Goal: Task Accomplishment & Management: Manage account settings

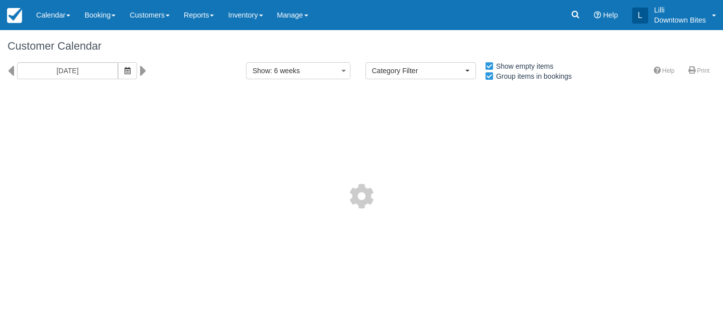
select select
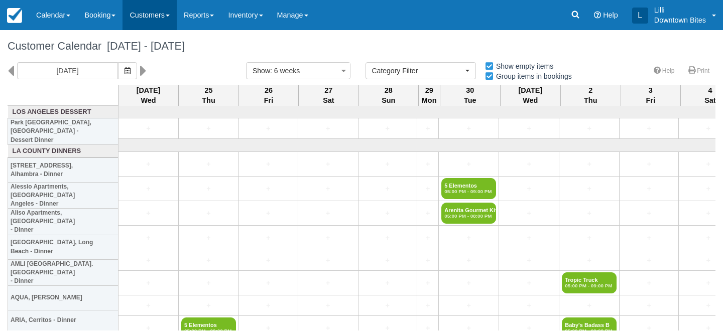
click at [150, 21] on link "Customers" at bounding box center [149, 15] width 54 height 30
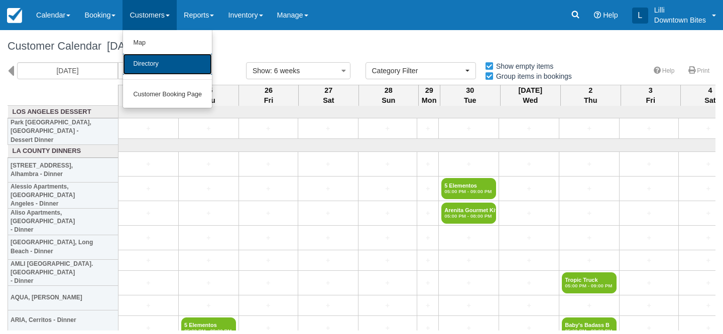
click at [152, 64] on link "Directory" at bounding box center [167, 64] width 89 height 21
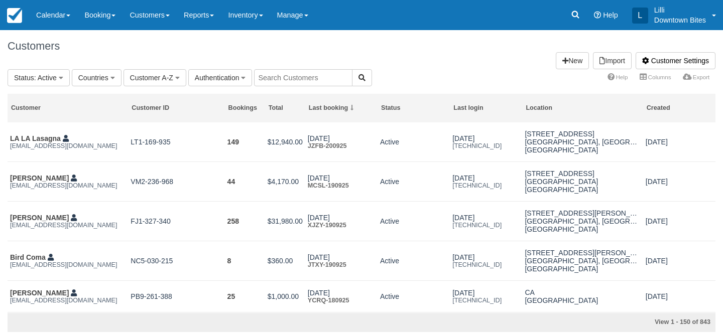
click at [303, 75] on input "text" at bounding box center [303, 77] width 98 height 17
type input "bill"
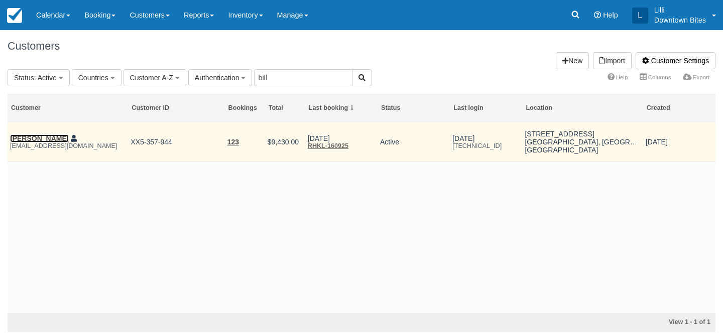
click at [49, 139] on link "William Sloggatt" at bounding box center [39, 138] width 59 height 8
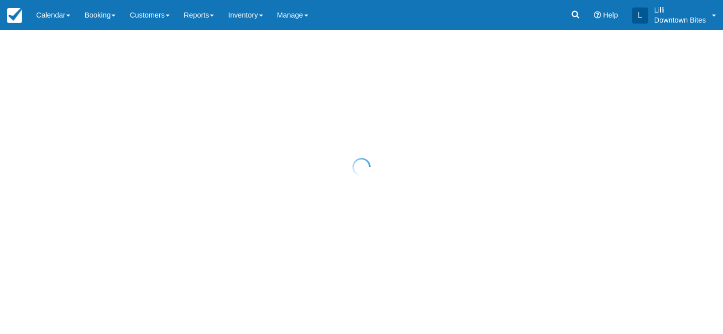
select select "50"
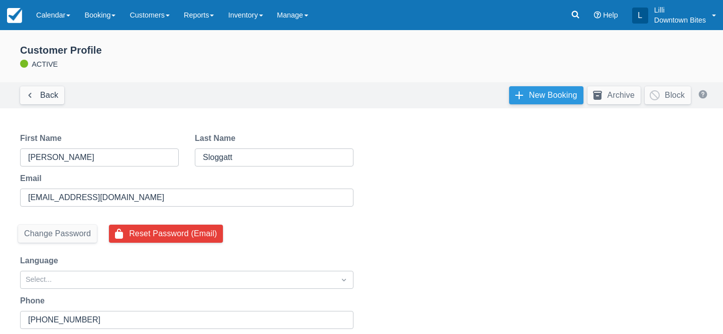
click at [543, 90] on link "New Booking" at bounding box center [546, 95] width 74 height 18
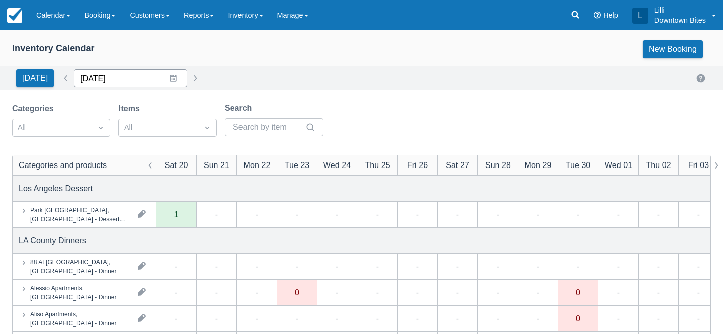
click at [120, 82] on input "[DATE]" at bounding box center [130, 78] width 113 height 18
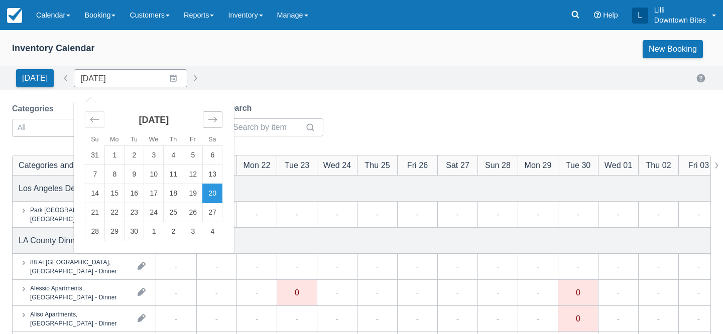
click at [215, 120] on div "Move forward to switch to the next month." at bounding box center [213, 119] width 20 height 17
click at [131, 157] on td "2" at bounding box center [134, 155] width 20 height 19
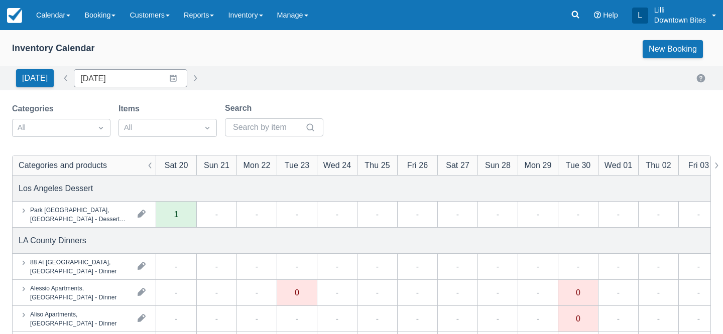
type input "[DATE]"
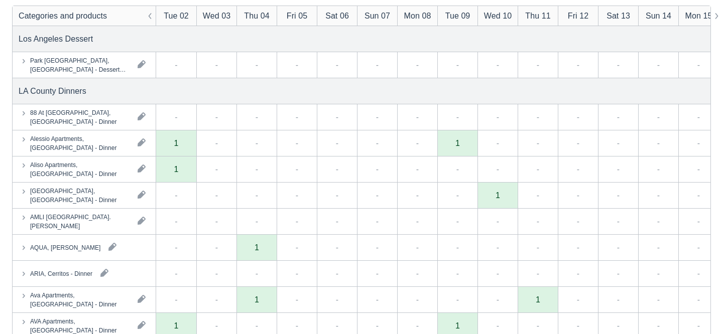
scroll to position [122, 0]
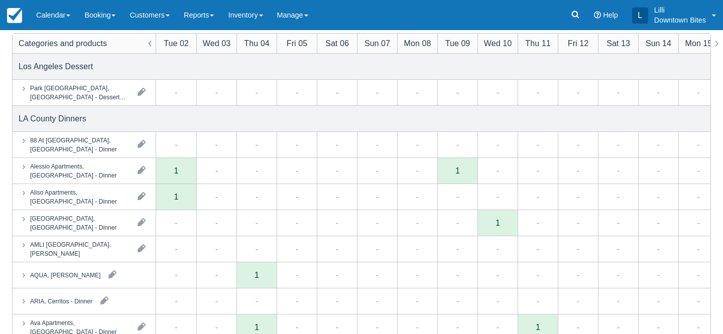
click at [184, 205] on div "1" at bounding box center [176, 197] width 40 height 26
click at [178, 199] on div "1" at bounding box center [176, 197] width 40 height 26
click at [262, 18] on link "Inventory" at bounding box center [245, 15] width 49 height 30
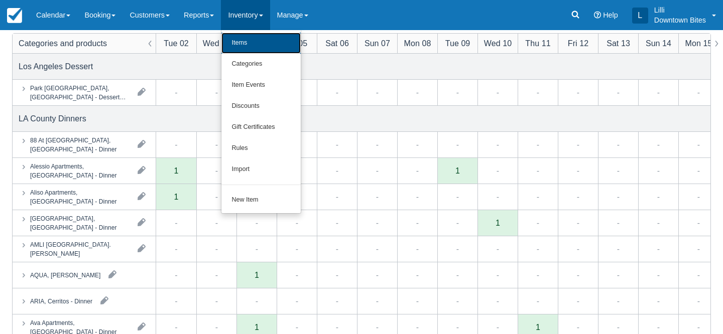
click at [252, 41] on link "Items" at bounding box center [260, 43] width 79 height 21
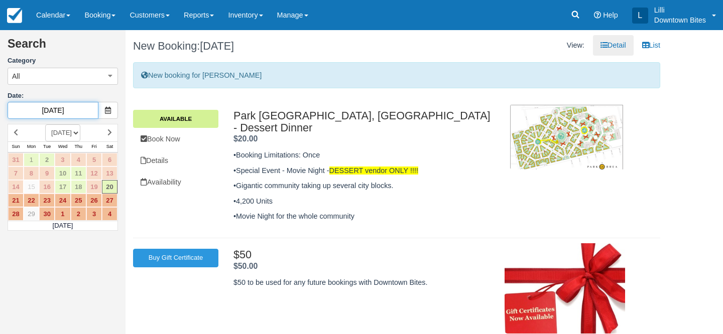
click at [75, 108] on input "[DATE]" at bounding box center [53, 110] width 91 height 17
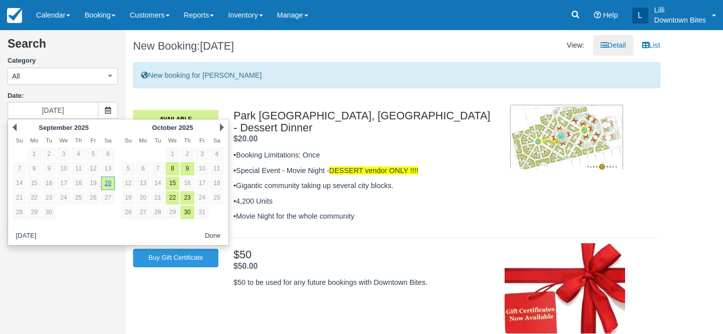
click at [224, 126] on div "Next October 2025" at bounding box center [172, 127] width 109 height 14
click at [223, 126] on link "Next" at bounding box center [222, 127] width 4 height 8
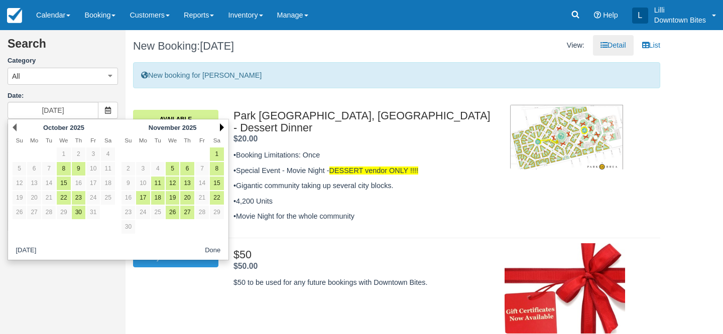
click at [223, 127] on link "Next" at bounding box center [222, 127] width 4 height 8
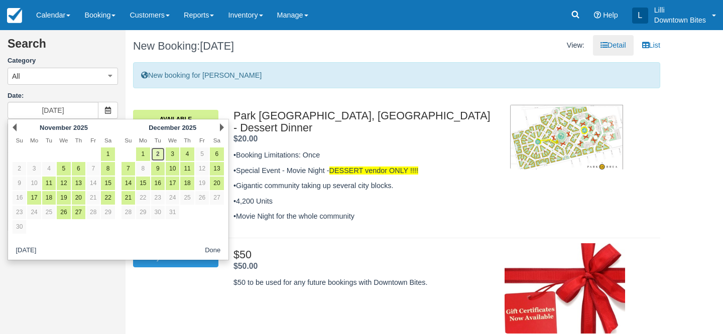
click at [159, 156] on link "2" at bounding box center [158, 155] width 14 height 14
type input "12/02/25"
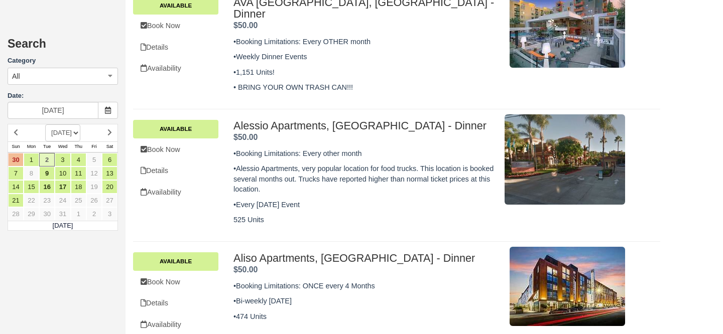
scroll to position [444, 0]
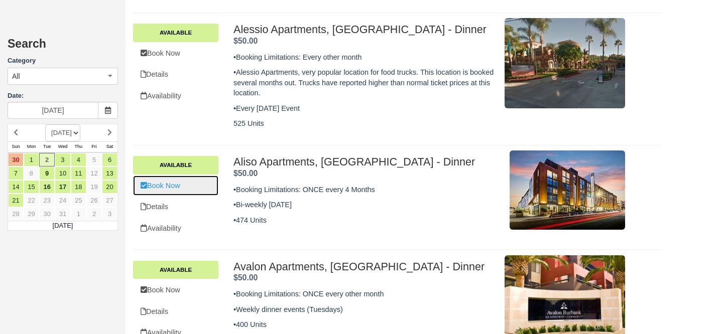
click at [168, 176] on link "Book Now" at bounding box center [175, 186] width 85 height 21
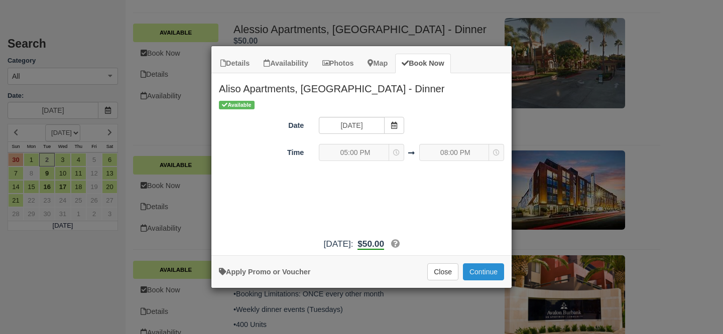
click at [493, 276] on button "Continue" at bounding box center [483, 271] width 41 height 17
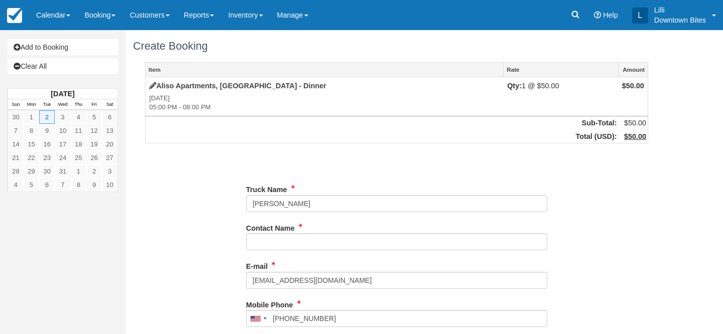
type input "[PHONE_NUMBER]"
click at [89, 49] on link "Add to Booking" at bounding box center [63, 47] width 110 height 16
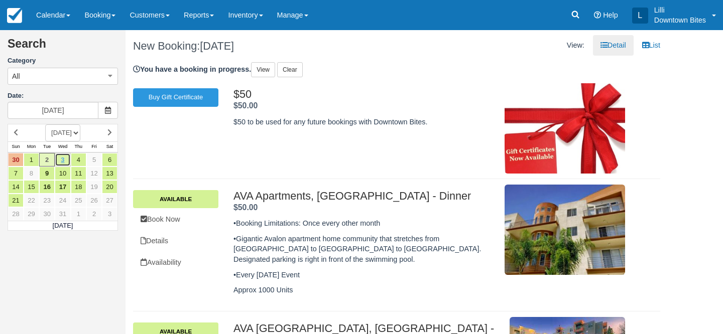
click at [61, 162] on link "3" at bounding box center [63, 160] width 16 height 14
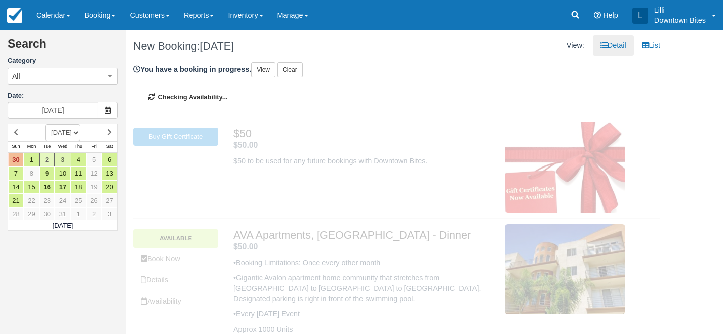
type input "[DATE]"
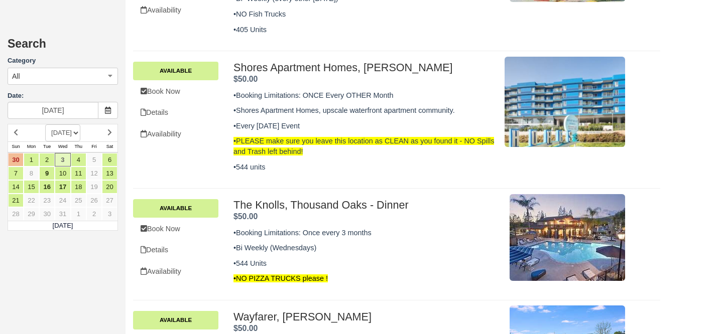
scroll to position [617, 0]
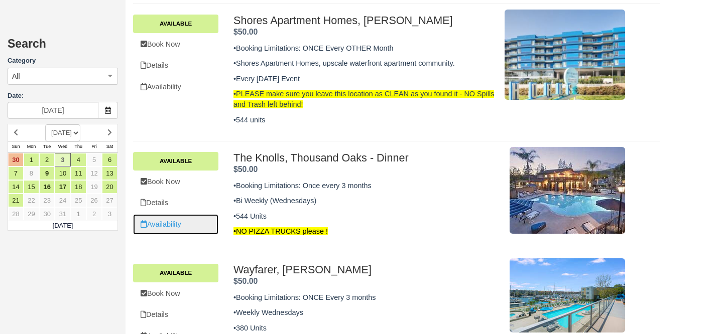
click at [162, 214] on link "Availability" at bounding box center [175, 224] width 85 height 21
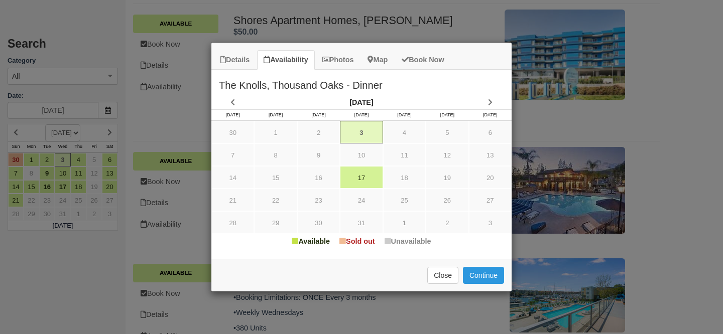
click at [328, 14] on div "Details Availability Photos Map Book Now The Knolls, Thousand Oaks - Dinner •Bo…" at bounding box center [361, 167] width 723 height 334
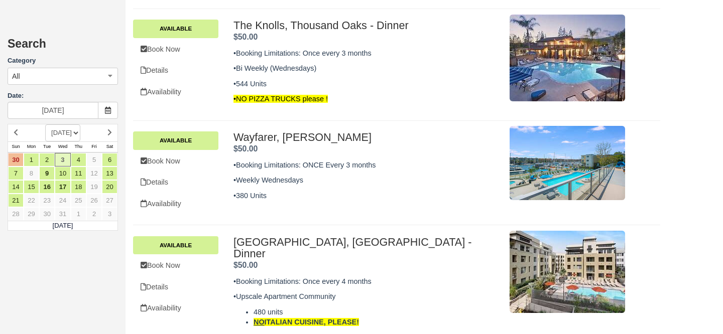
scroll to position [754, 0]
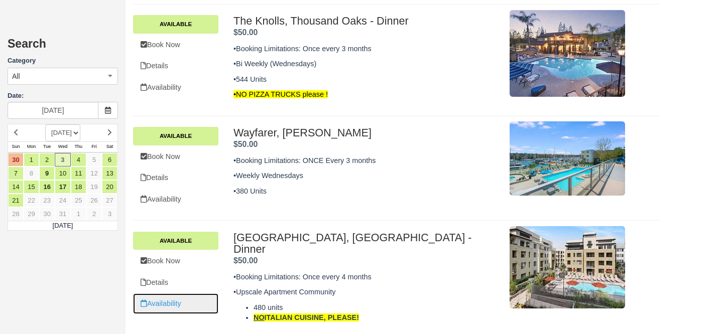
click at [160, 294] on link "Availability" at bounding box center [175, 304] width 85 height 21
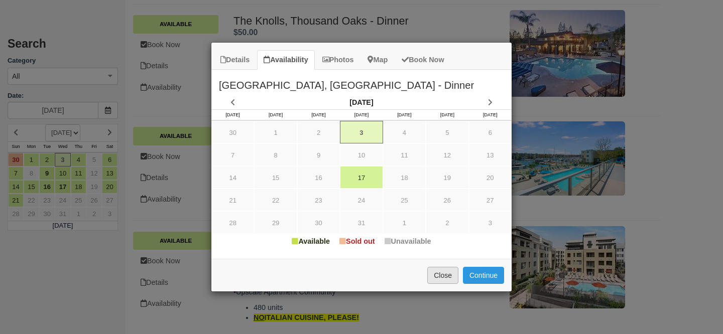
click at [436, 278] on button "Close" at bounding box center [442, 275] width 31 height 17
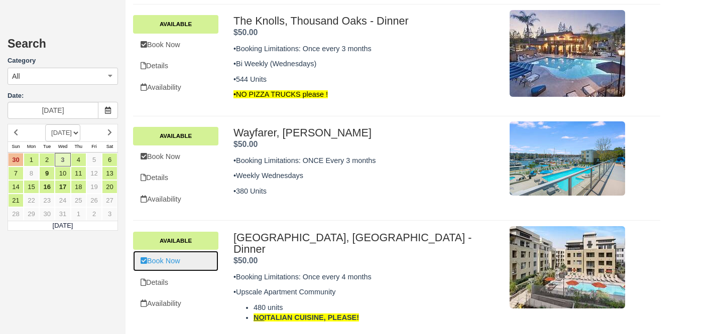
click at [174, 251] on link "Book Now" at bounding box center [175, 261] width 85 height 21
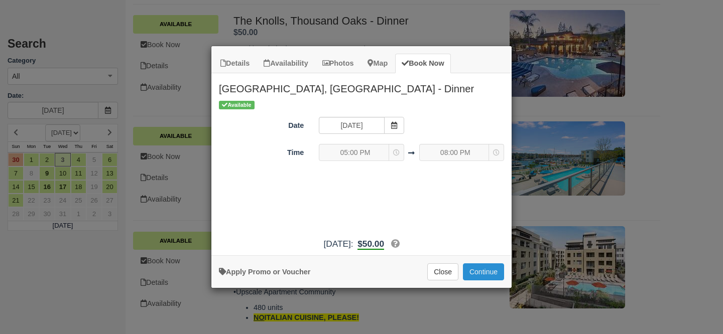
click at [483, 274] on button "Continue" at bounding box center [483, 271] width 41 height 17
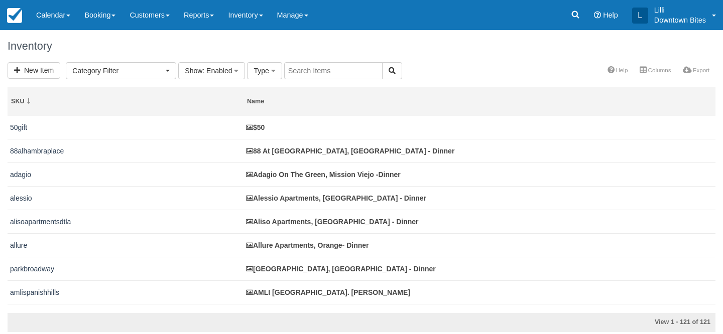
select select
click at [345, 71] on input "text" at bounding box center [333, 70] width 98 height 17
type input "paladia"
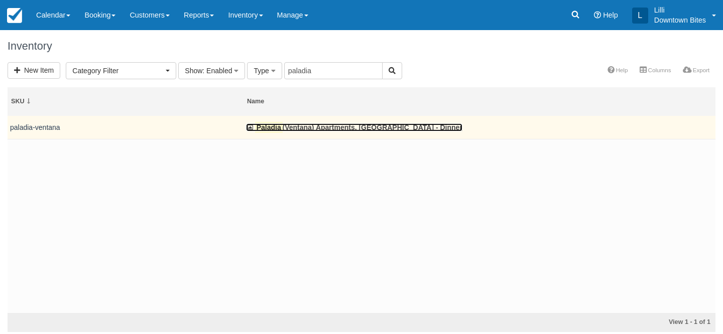
click at [324, 130] on link "Paladia (Ventana) Apartments, [GEOGRAPHIC_DATA] - Dinner" at bounding box center [354, 127] width 216 height 8
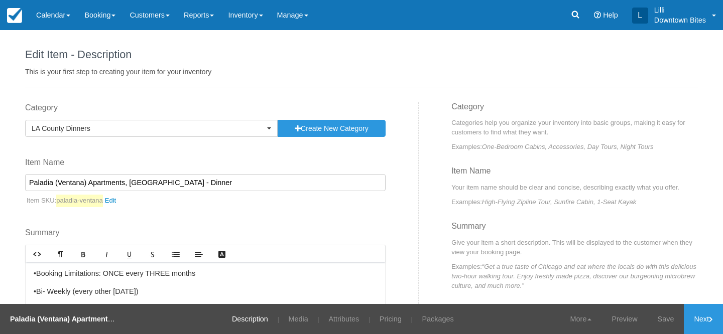
scroll to position [133, 0]
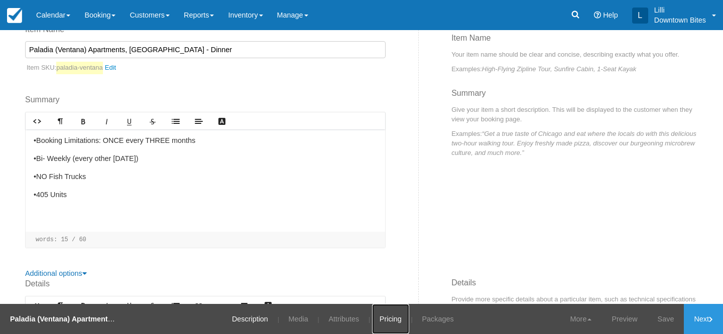
click at [372, 319] on link "Pricing" at bounding box center [390, 319] width 37 height 30
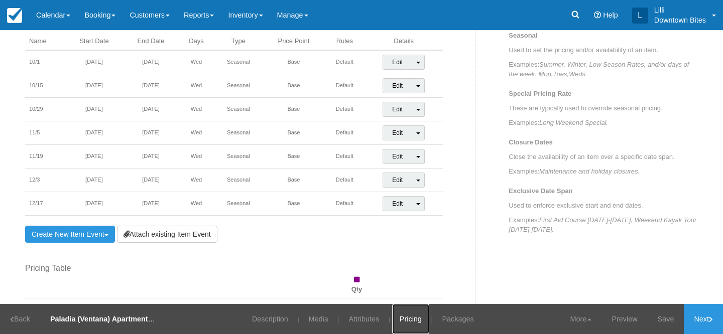
scroll to position [381, 0]
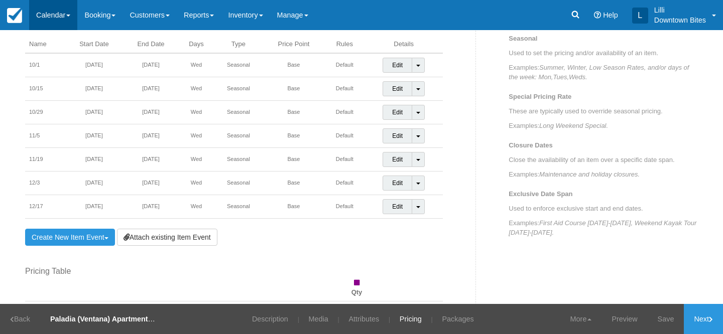
click at [66, 16] on link "Calendar" at bounding box center [53, 15] width 48 height 30
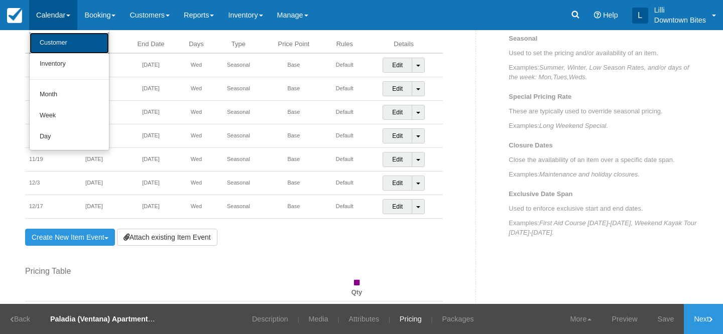
click at [57, 46] on link "Customer" at bounding box center [69, 43] width 79 height 21
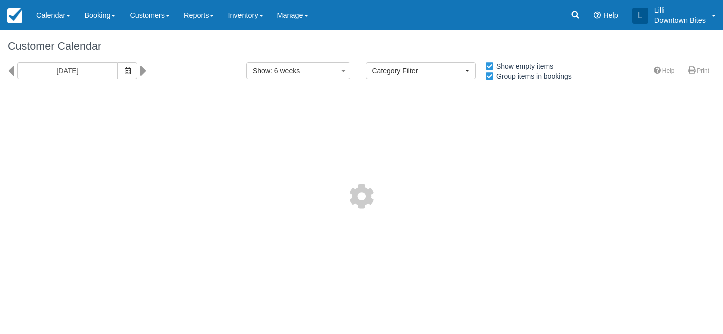
select select
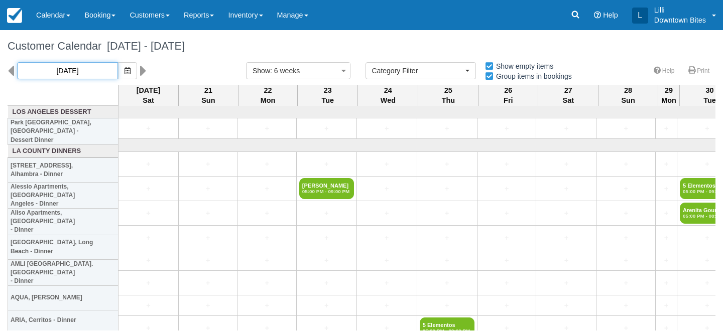
click at [72, 72] on input "09/20/25" at bounding box center [67, 70] width 101 height 17
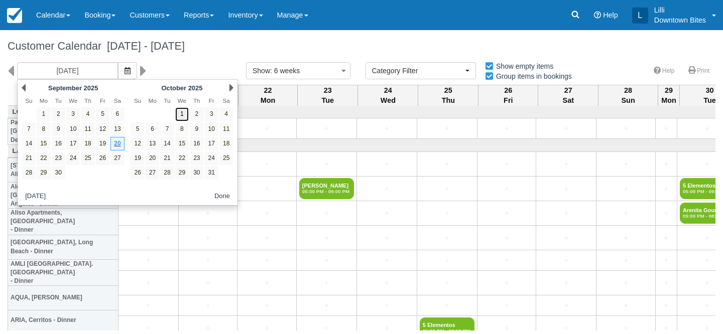
click at [183, 114] on link "1" at bounding box center [182, 114] width 14 height 14
type input "10/01/25"
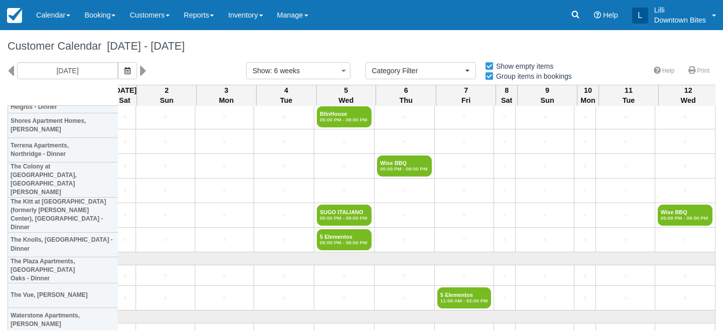
scroll to position [1314, 1786]
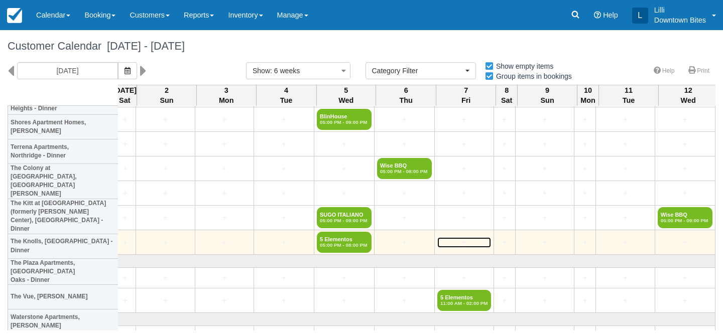
click at [444, 240] on link "+" at bounding box center [464, 242] width 54 height 11
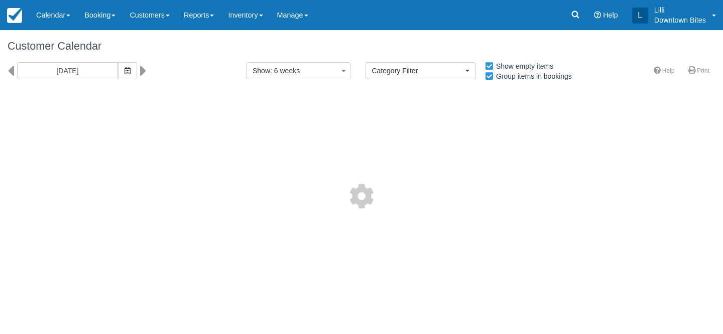
select select
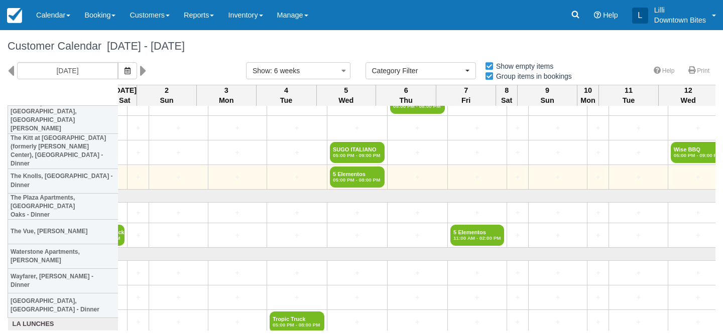
scroll to position [1379, 1786]
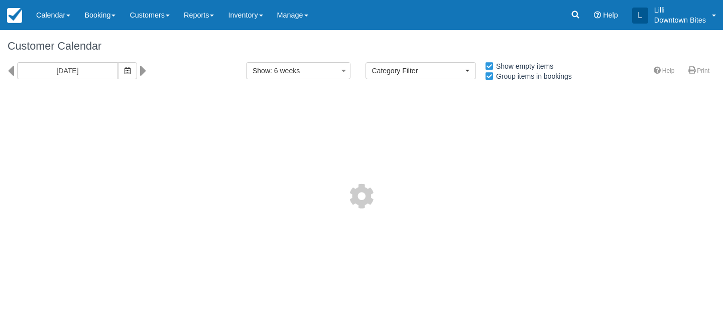
select select
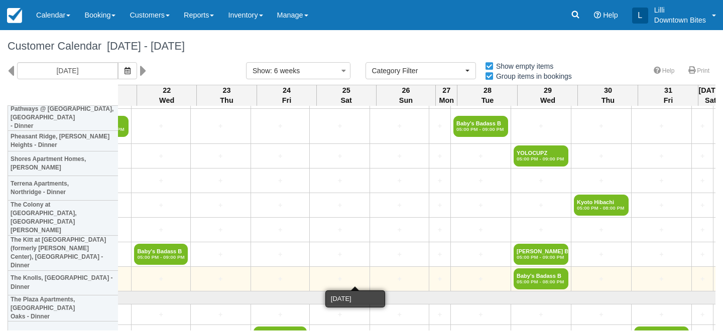
scroll to position [1278, 1206]
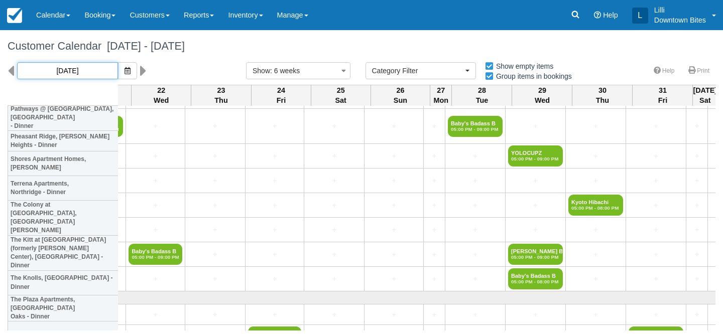
click at [65, 73] on input "[DATE]" at bounding box center [67, 70] width 101 height 17
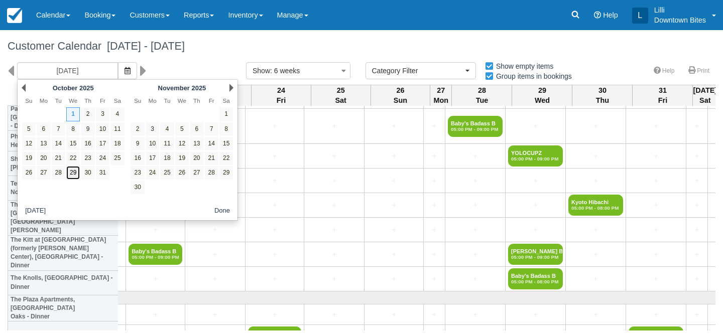
click at [74, 174] on link "29" at bounding box center [73, 173] width 14 height 14
type input "10/29/25"
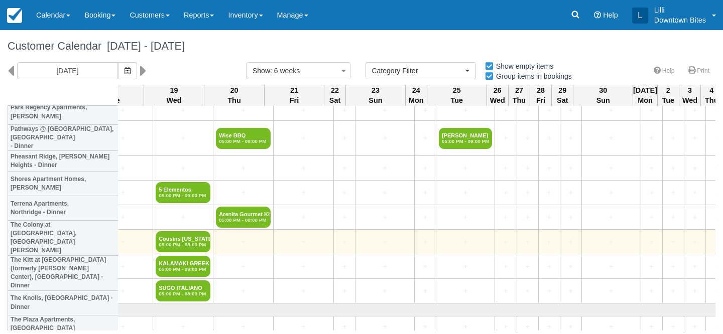
scroll to position [1249, 972]
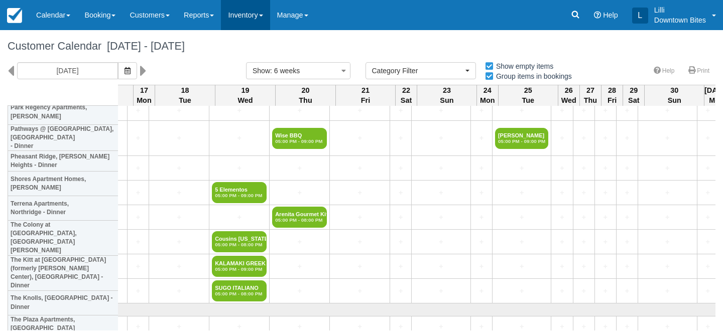
click at [246, 21] on link "Inventory" at bounding box center [245, 15] width 49 height 30
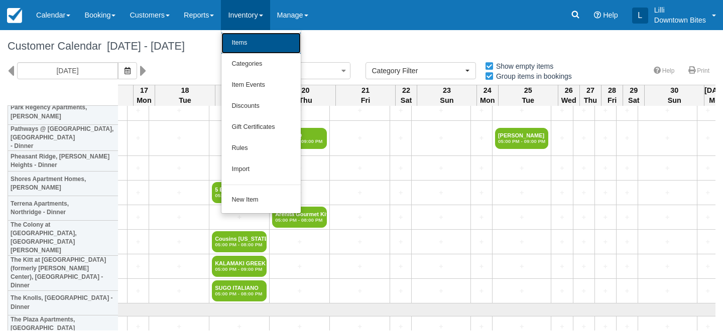
click at [247, 43] on link "Items" at bounding box center [260, 43] width 79 height 21
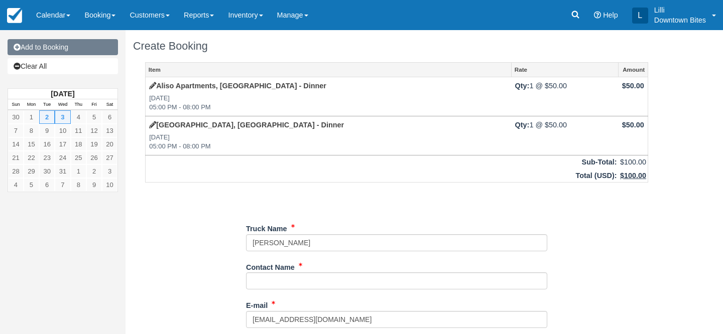
click at [71, 49] on link "Add to Booking" at bounding box center [63, 47] width 110 height 16
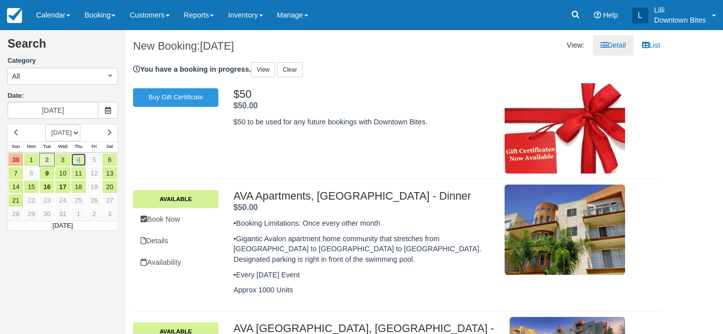
click at [79, 163] on link "4" at bounding box center [79, 160] width 16 height 14
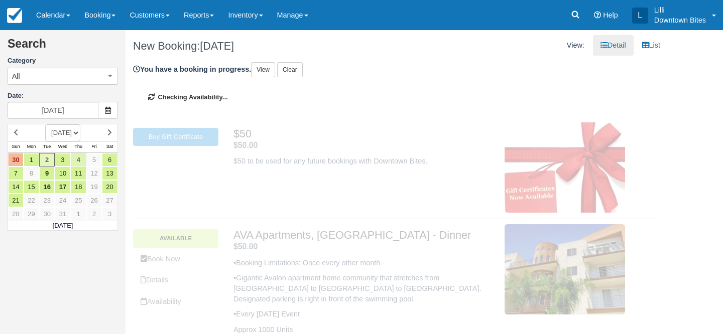
type input "[DATE]"
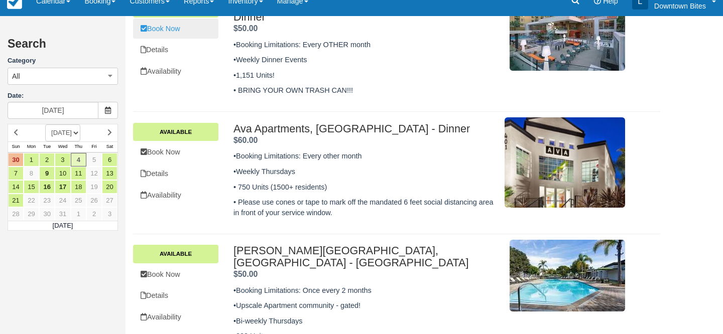
scroll to position [409, 0]
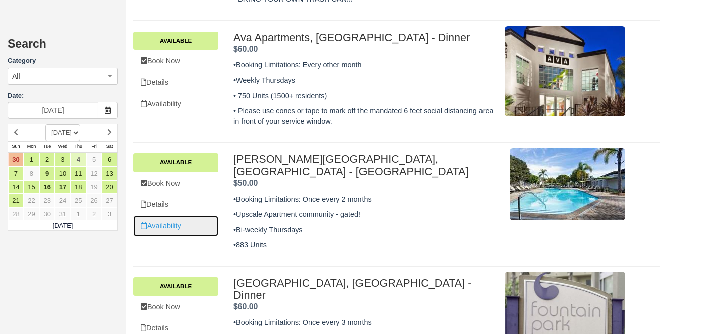
click at [182, 216] on link "Availability" at bounding box center [175, 226] width 85 height 21
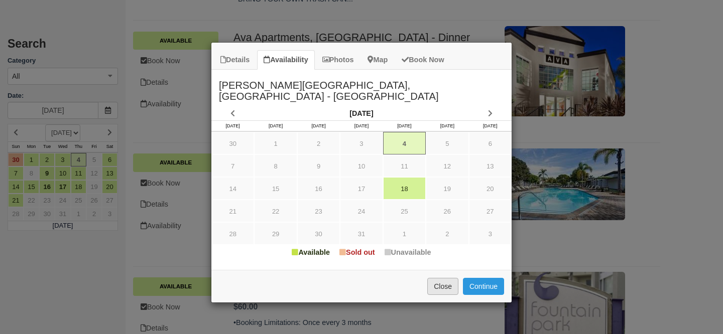
click at [444, 278] on button "Close" at bounding box center [442, 286] width 31 height 17
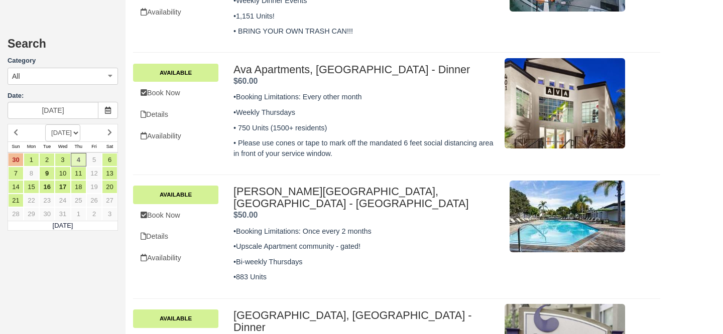
scroll to position [539, 0]
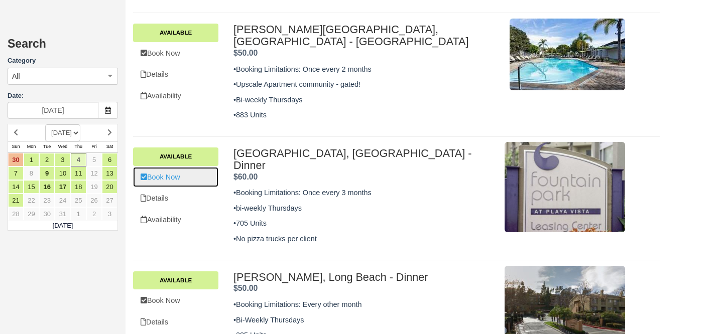
click at [180, 167] on link "Book Now" at bounding box center [175, 177] width 85 height 21
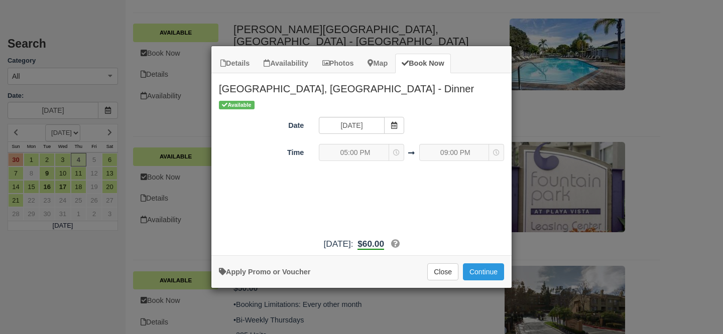
click at [294, 196] on div "Available Date 12/04/25 Time 05:00 PM 05:00 PM 05:00 PM 09:00 PM 09:00 PM 09:00…" at bounding box center [361, 165] width 300 height 133
click at [486, 277] on button "Continue" at bounding box center [483, 271] width 41 height 17
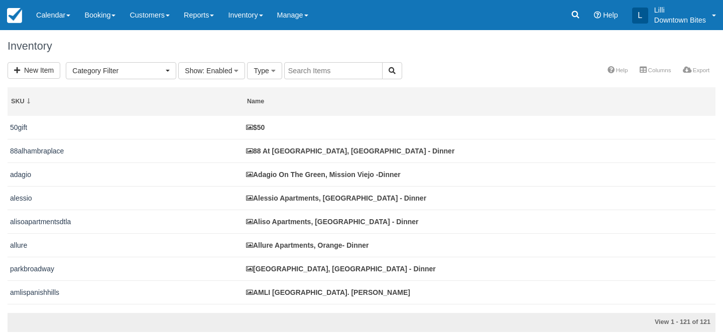
select select
click at [294, 72] on input "text" at bounding box center [333, 70] width 98 height 17
type input "aqua"
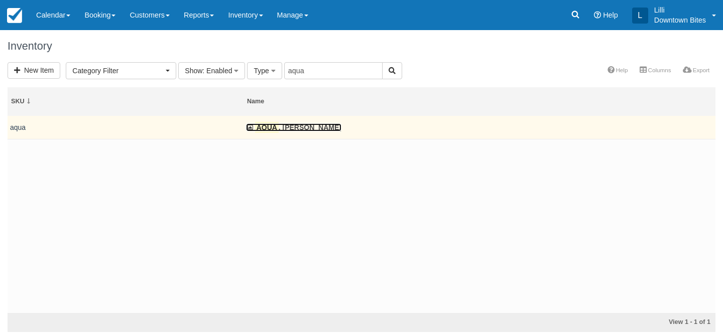
click at [307, 125] on link "AQUA , [PERSON_NAME]" at bounding box center [293, 127] width 95 height 8
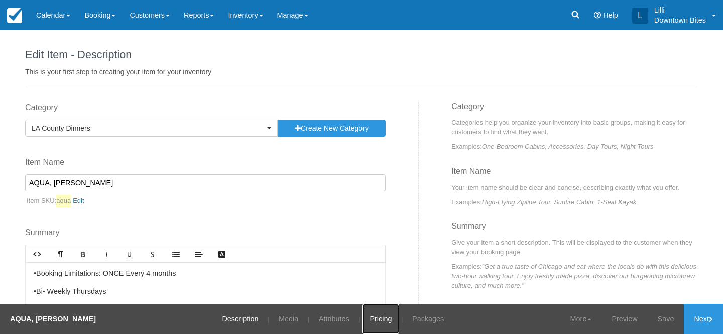
click at [387, 323] on link "Pricing" at bounding box center [380, 319] width 37 height 30
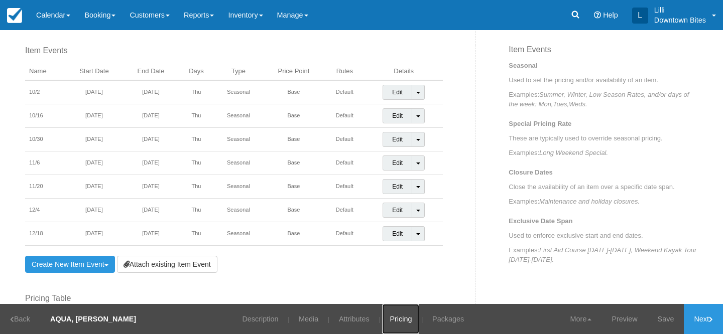
scroll to position [355, 0]
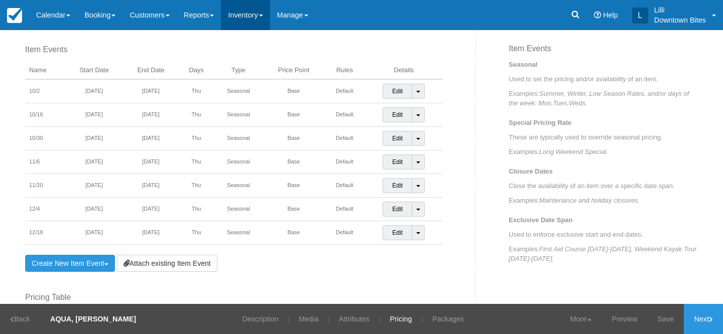
click at [258, 11] on link "Inventory" at bounding box center [245, 15] width 49 height 30
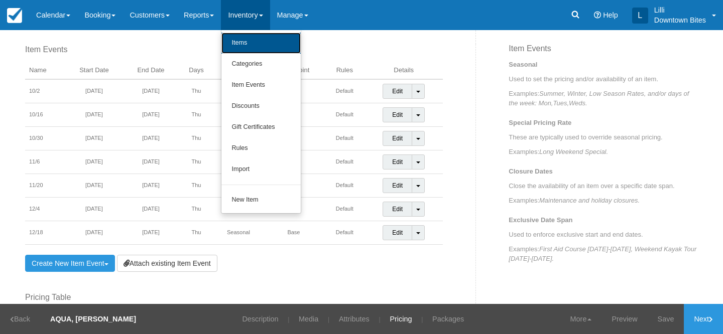
click at [258, 39] on link "Items" at bounding box center [260, 43] width 79 height 21
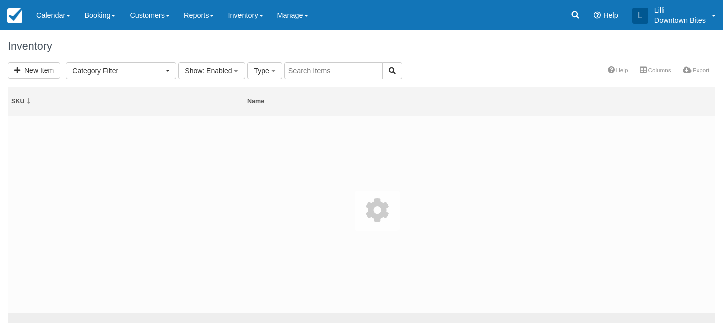
select select
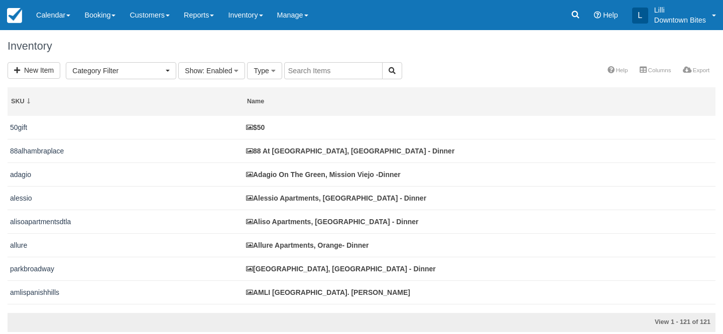
click at [295, 69] on input "text" at bounding box center [333, 70] width 98 height 17
type input "vue"
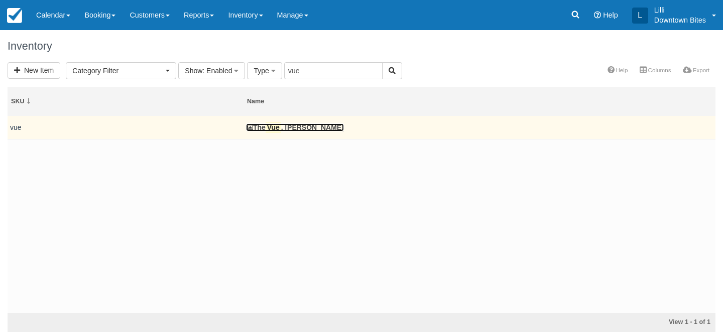
click at [286, 126] on link "The Vue , San Pedro - Dinner" at bounding box center [295, 127] width 98 height 8
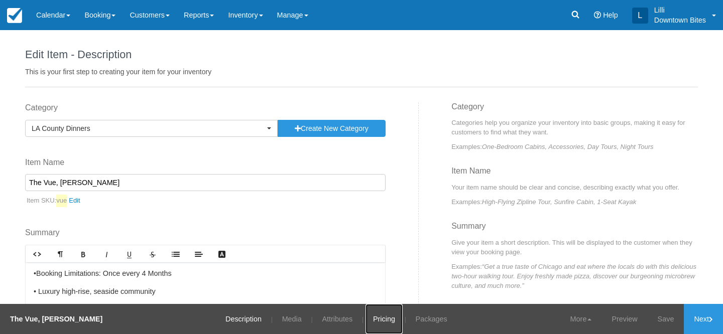
click at [380, 319] on link "Pricing" at bounding box center [383, 319] width 37 height 30
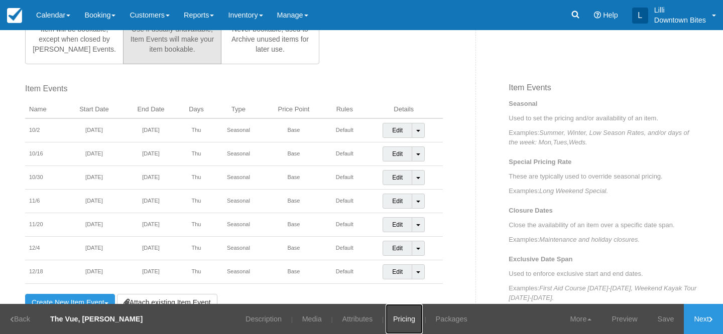
scroll to position [317, 0]
click at [53, 20] on link "Calendar" at bounding box center [53, 15] width 48 height 30
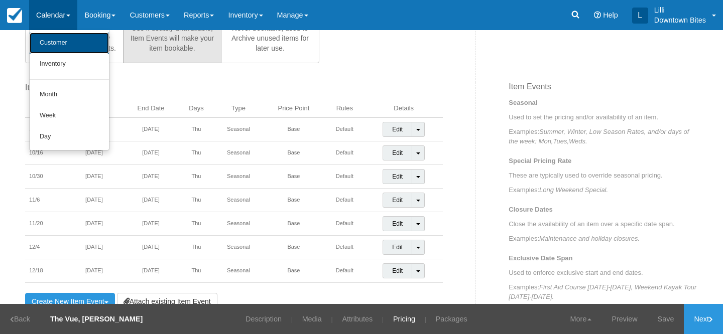
click at [57, 45] on link "Customer" at bounding box center [69, 43] width 79 height 21
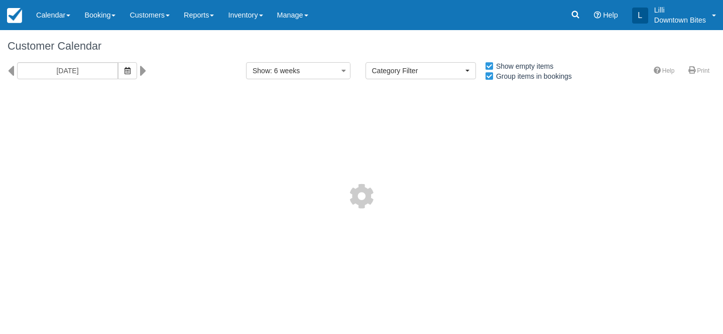
select select
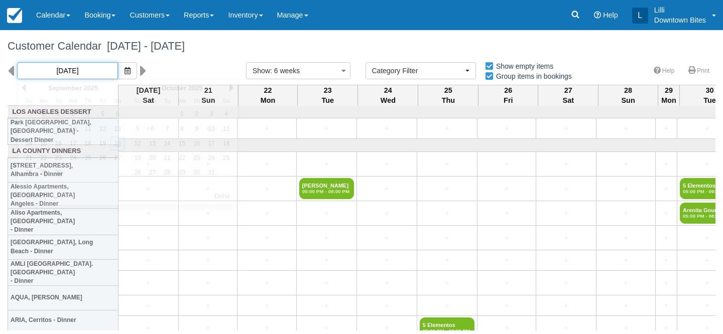
click at [70, 72] on input "09/20/25" at bounding box center [67, 70] width 101 height 17
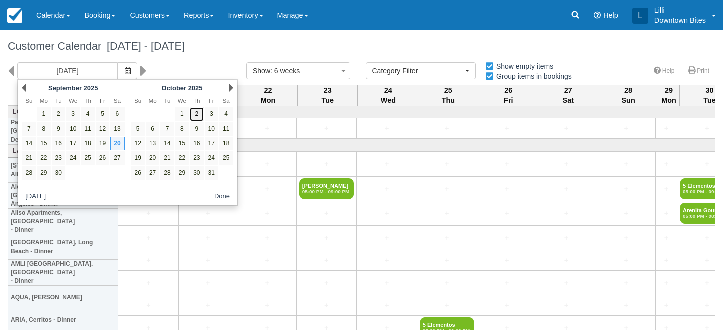
click at [198, 115] on link "2" at bounding box center [197, 114] width 14 height 14
type input "[DATE]"
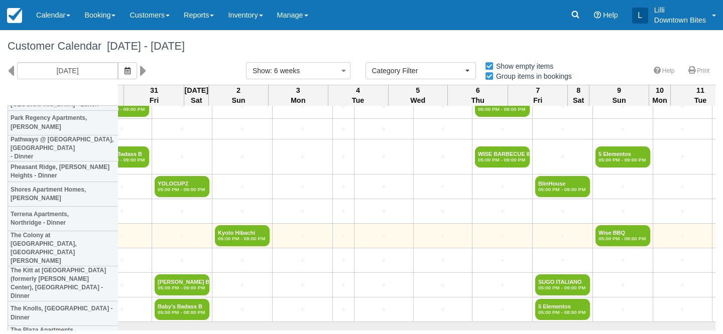
scroll to position [1247, 1786]
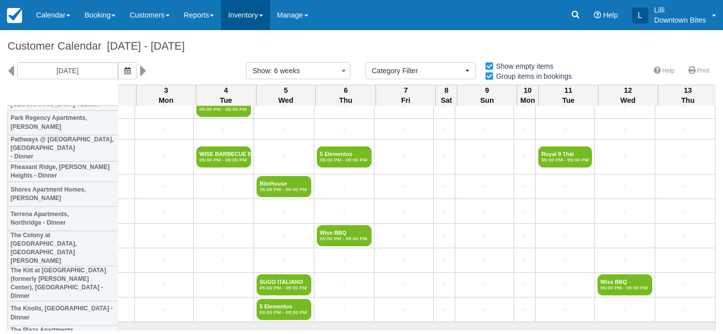
click at [257, 14] on link "Inventory" at bounding box center [245, 15] width 49 height 30
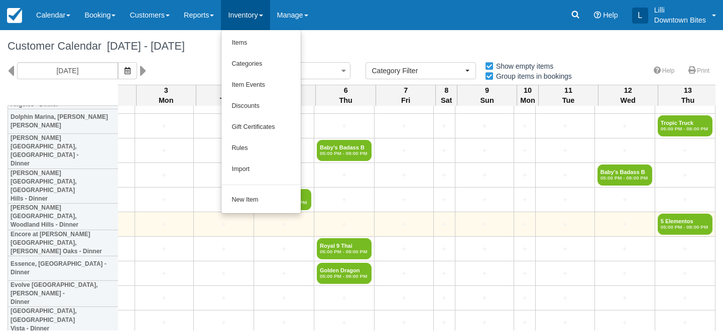
scroll to position [605, 1786]
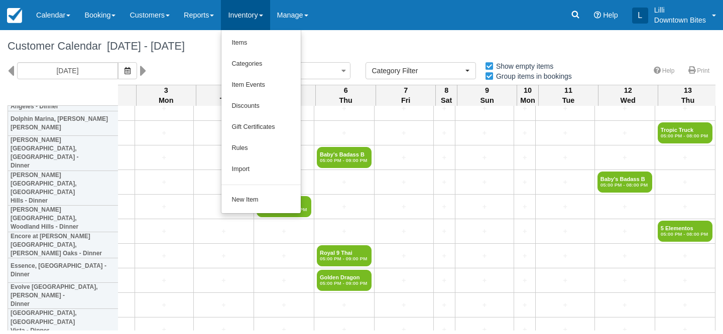
click at [461, 34] on div "Customer Calendar October 02 - November 13 2025" at bounding box center [361, 46] width 723 height 32
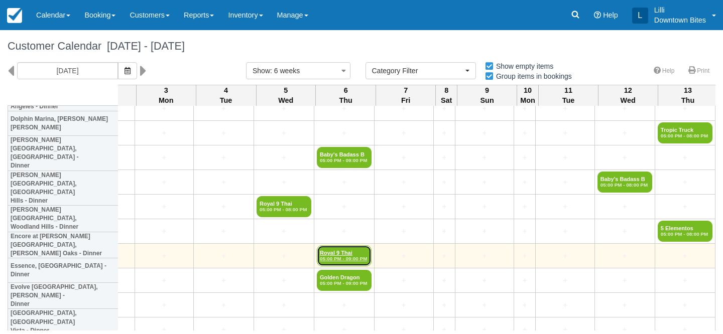
click at [343, 265] on link "Royal 9 Thai 05:00 PM - 09:00 PM" at bounding box center [344, 255] width 55 height 21
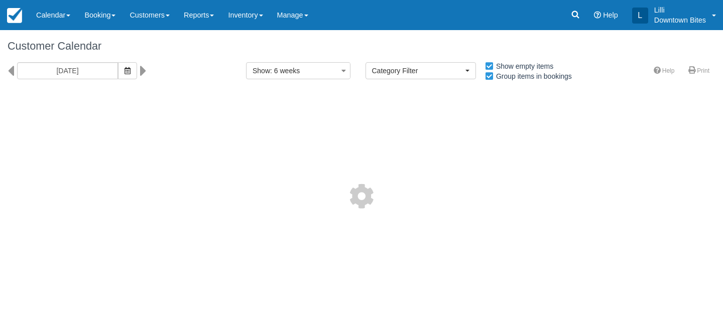
select select
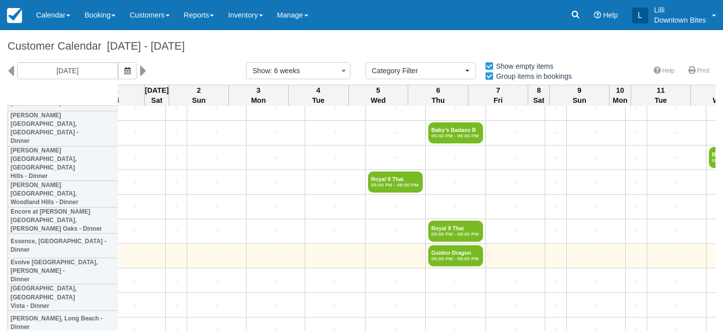
scroll to position [630, 1786]
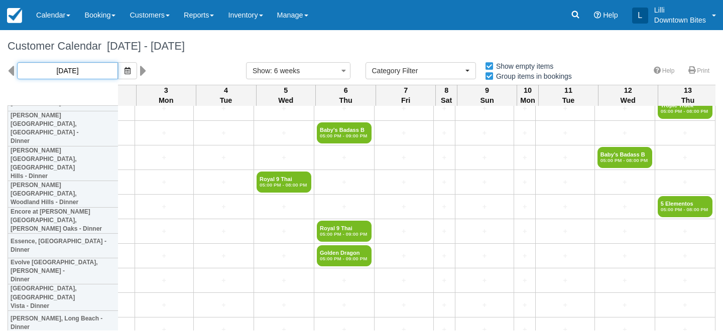
click at [83, 67] on input "10/02/25" at bounding box center [67, 70] width 101 height 17
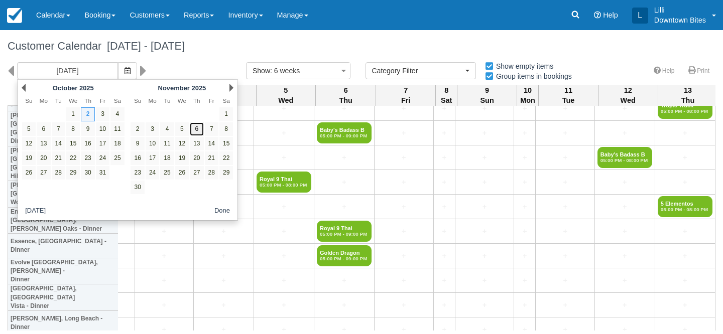
click at [200, 127] on link "6" at bounding box center [197, 129] width 14 height 14
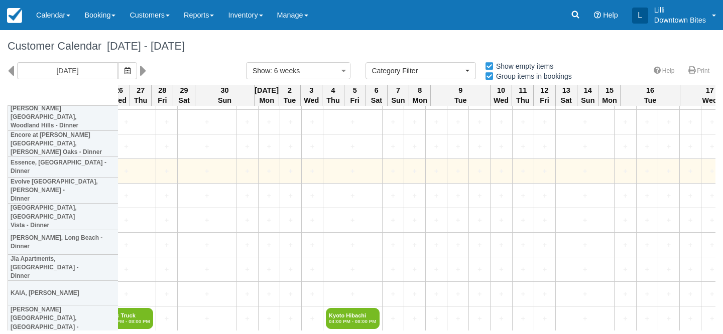
scroll to position [694, 1021]
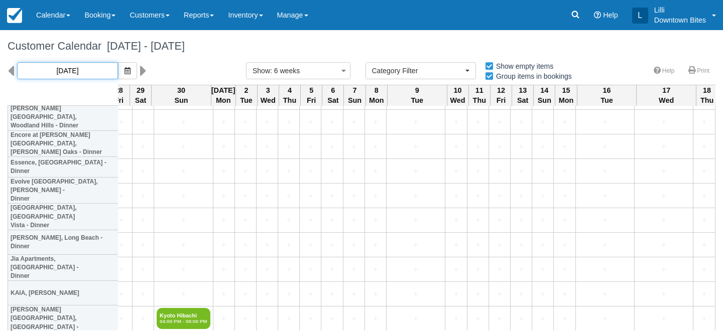
click at [82, 67] on input "11/06/25" at bounding box center [67, 70] width 101 height 17
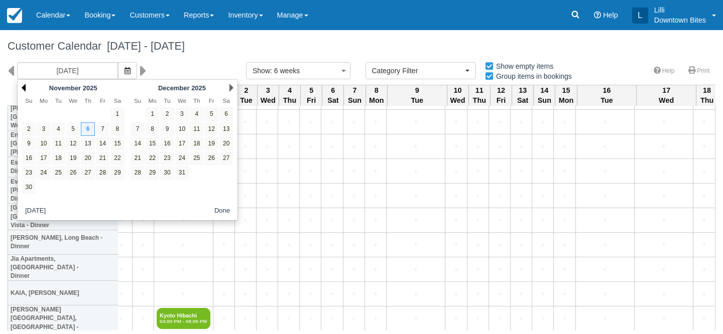
click at [23, 90] on link "Prev" at bounding box center [24, 88] width 4 height 8
click at [77, 113] on link "1" at bounding box center [73, 114] width 14 height 14
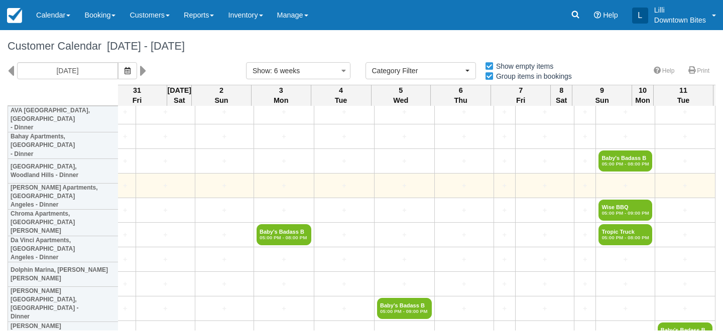
scroll to position [454, 1786]
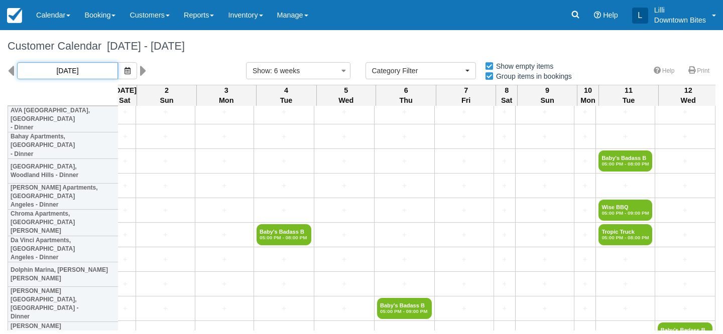
click at [77, 67] on input "10/01/25" at bounding box center [67, 70] width 101 height 17
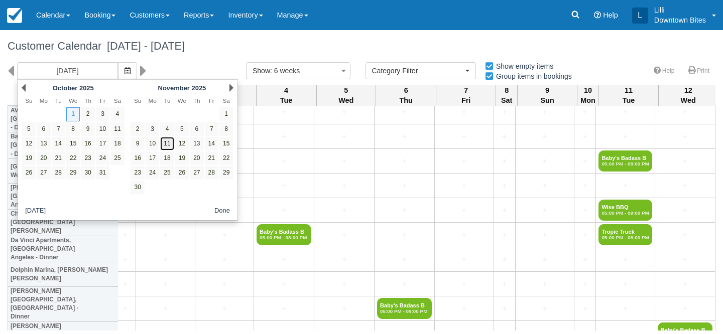
click at [170, 145] on link "11" at bounding box center [167, 144] width 14 height 14
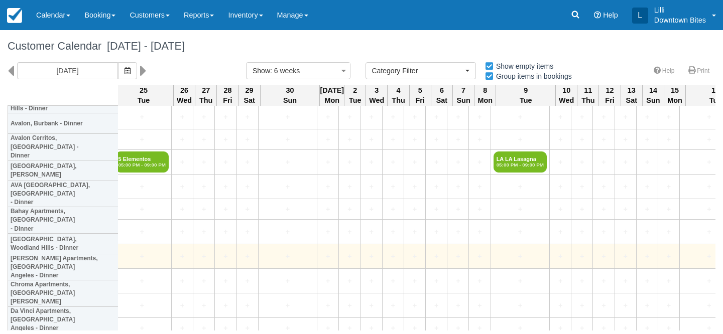
scroll to position [371, 906]
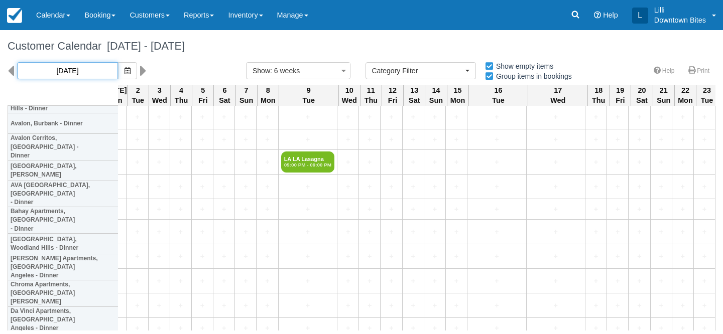
click at [80, 71] on input "[DATE]" at bounding box center [67, 70] width 101 height 17
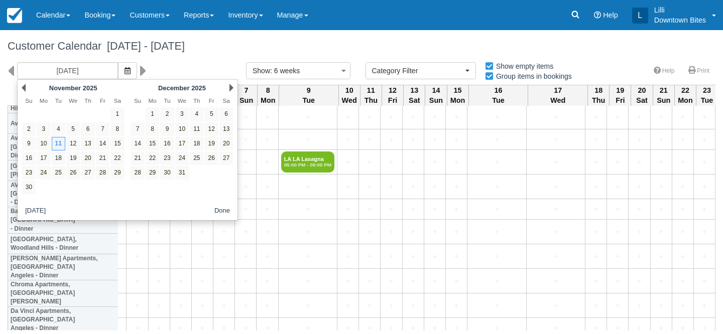
click at [27, 87] on div "Prev November 2025" at bounding box center [73, 88] width 109 height 14
click at [25, 87] on link "Prev" at bounding box center [24, 88] width 4 height 8
click at [22, 87] on link "Prev" at bounding box center [24, 88] width 4 height 8
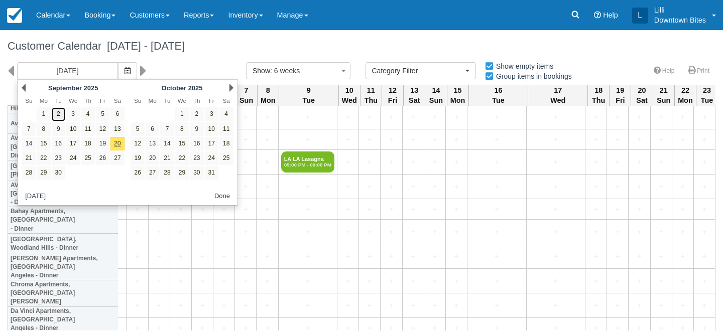
click at [61, 116] on link "2" at bounding box center [59, 114] width 14 height 14
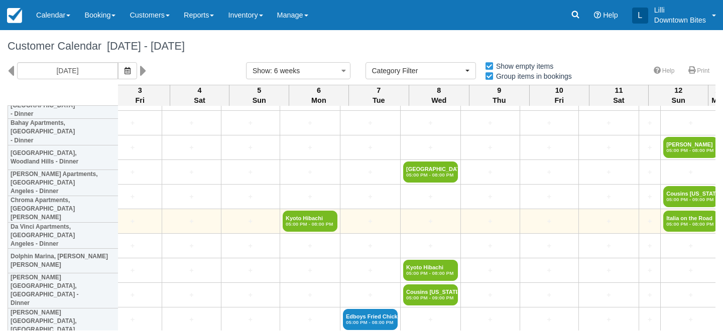
scroll to position [464, 1866]
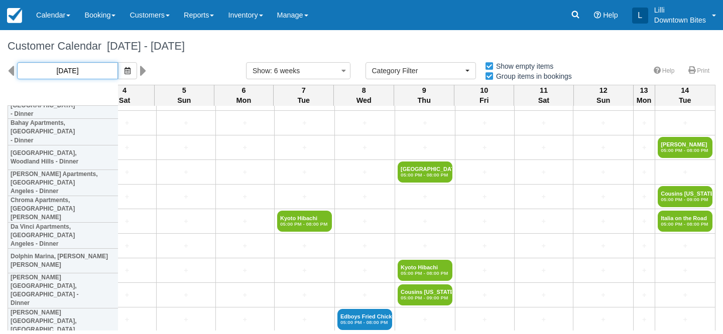
click at [84, 72] on input "09/02/25" at bounding box center [67, 70] width 101 height 17
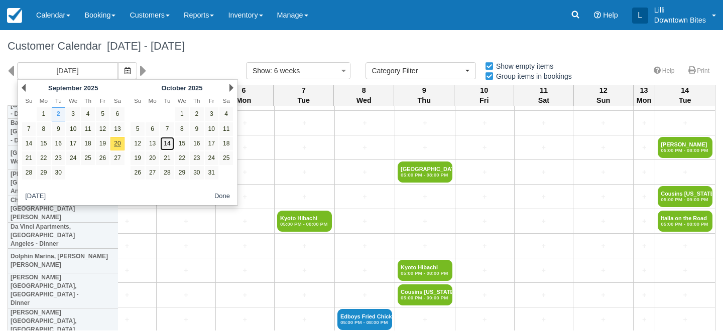
click at [169, 142] on link "14" at bounding box center [167, 144] width 14 height 14
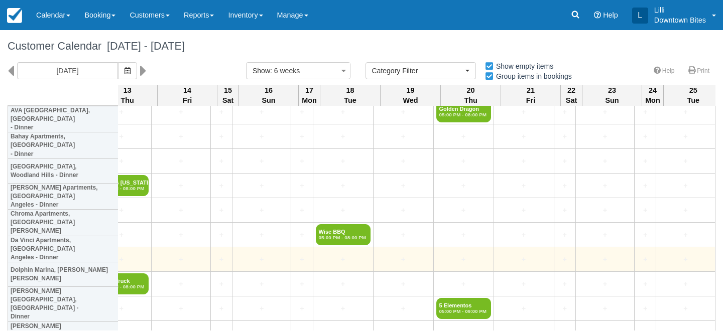
scroll to position [454, 1671]
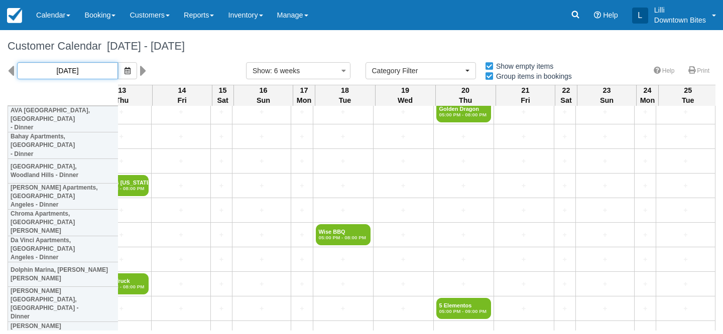
click at [73, 68] on input "[DATE]" at bounding box center [67, 70] width 101 height 17
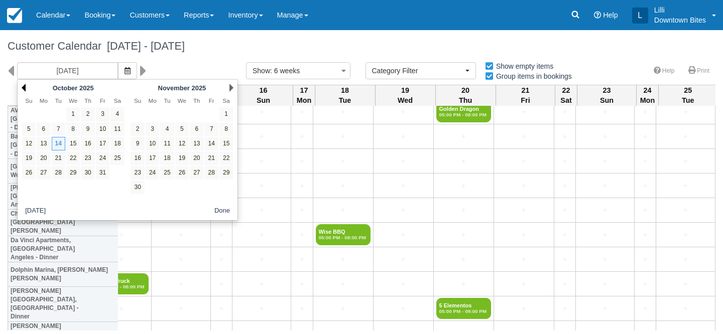
click at [25, 87] on link "Prev" at bounding box center [24, 88] width 4 height 8
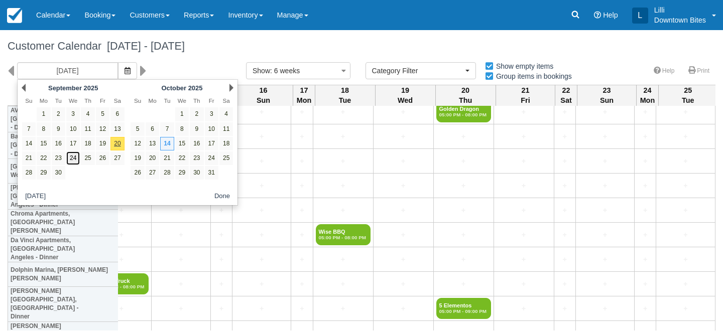
click at [75, 157] on link "24" at bounding box center [73, 159] width 14 height 14
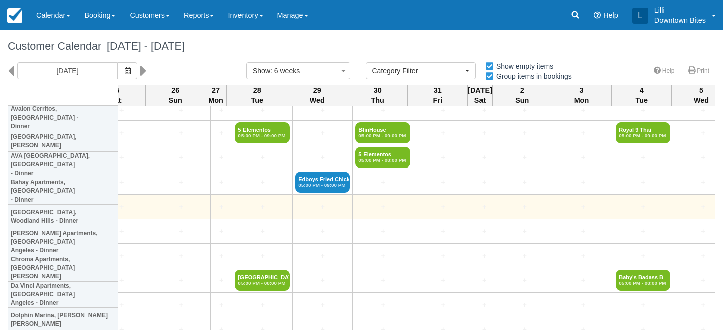
scroll to position [408, 1825]
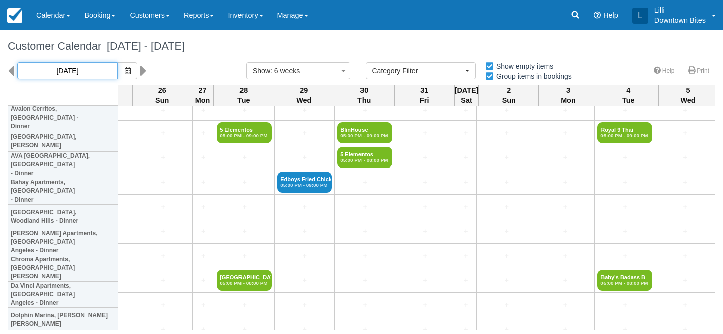
click at [53, 71] on input "[DATE]" at bounding box center [67, 70] width 101 height 17
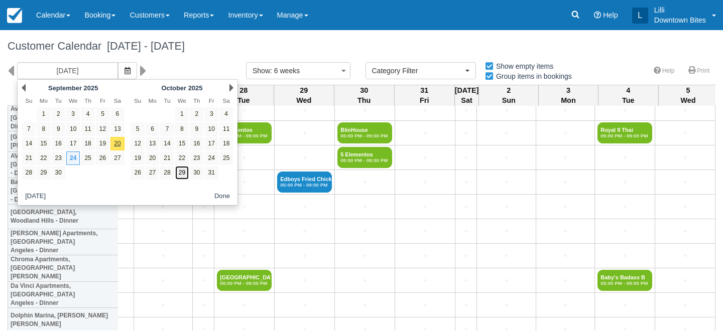
click at [184, 173] on link "29" at bounding box center [182, 173] width 14 height 14
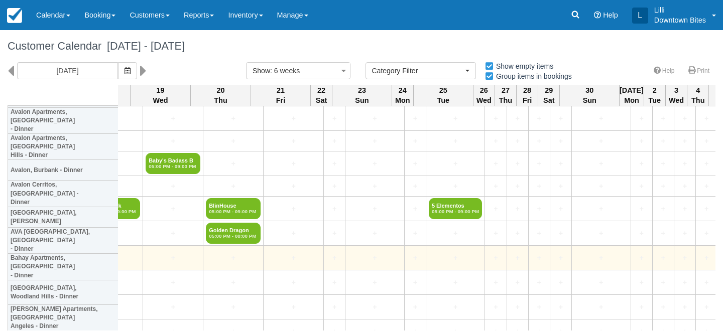
scroll to position [325, 1213]
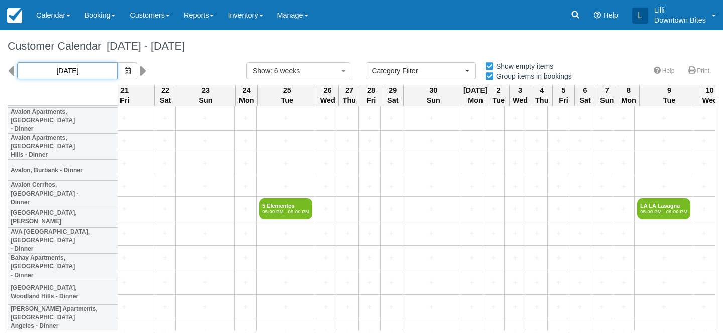
click at [83, 66] on input "[DATE]" at bounding box center [67, 70] width 101 height 17
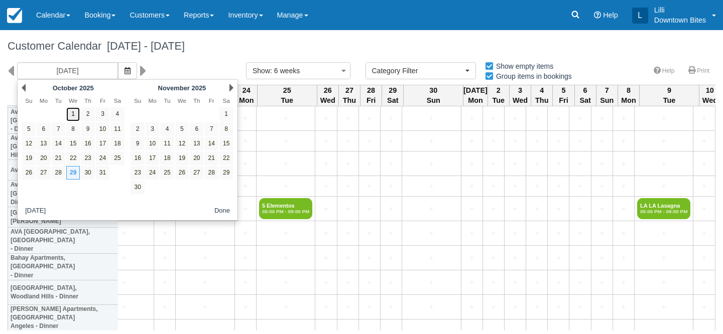
click at [69, 111] on link "1" at bounding box center [73, 114] width 14 height 14
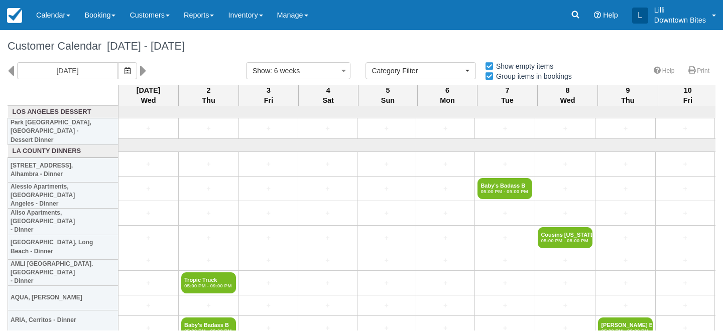
click at [14, 71] on div "[DATE]" at bounding box center [119, 70] width 238 height 17
click at [9, 70] on icon at bounding box center [11, 70] width 7 height 17
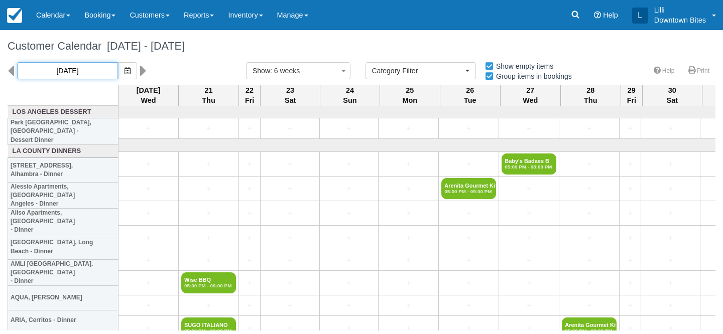
click at [89, 69] on input "08/20/25" at bounding box center [67, 70] width 101 height 17
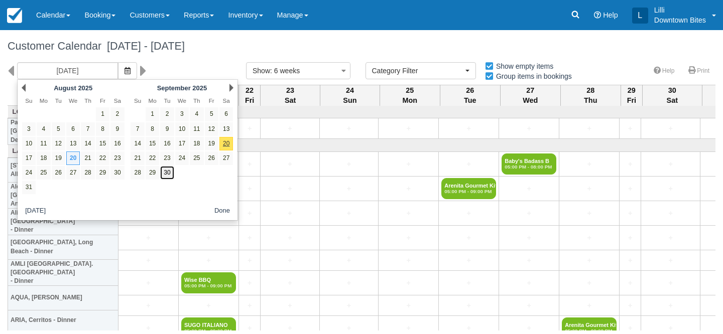
click at [168, 175] on link "30" at bounding box center [167, 173] width 14 height 14
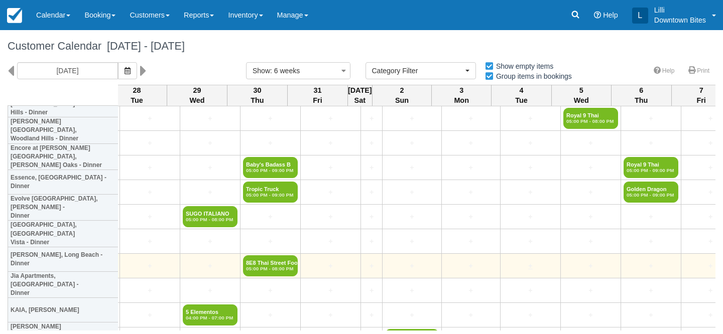
scroll to position [693, 1478]
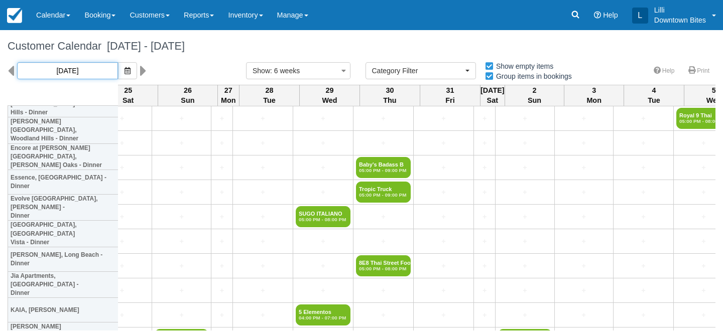
click at [83, 71] on input "[DATE]" at bounding box center [67, 70] width 101 height 17
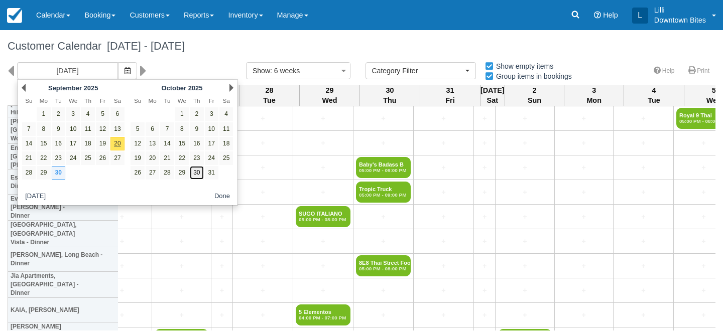
click at [199, 172] on link "30" at bounding box center [197, 173] width 14 height 14
type input "[DATE]"
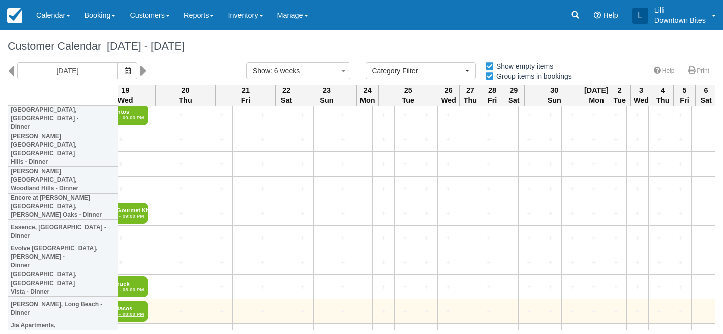
scroll to position [632, 1174]
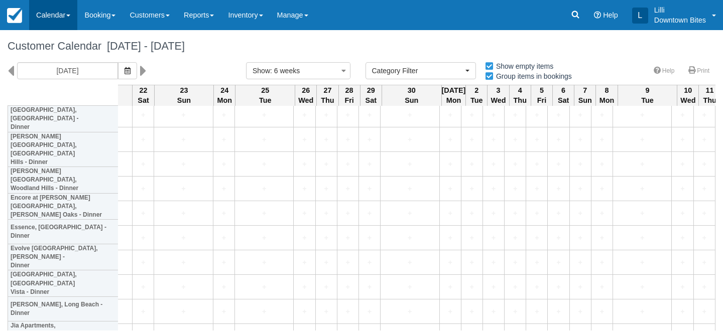
click at [45, 19] on link "Calendar" at bounding box center [53, 15] width 48 height 30
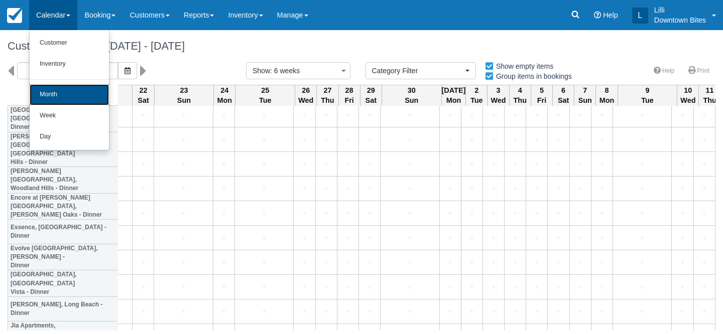
click at [53, 101] on link "Month" at bounding box center [69, 94] width 79 height 21
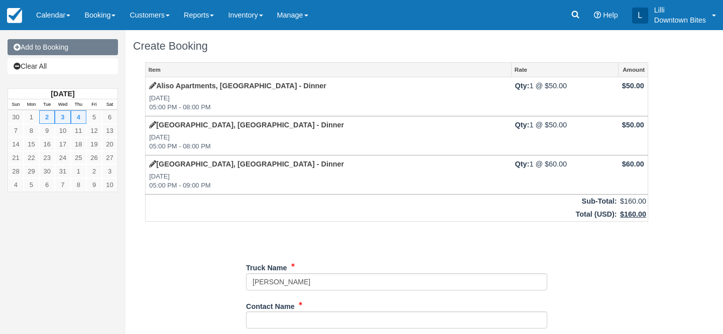
click at [45, 43] on link "Add to Booking" at bounding box center [63, 47] width 110 height 16
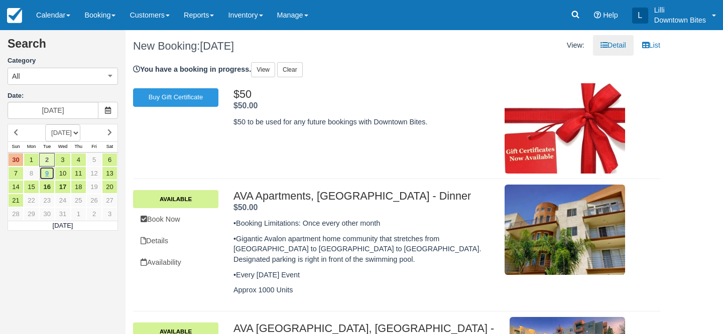
click at [47, 173] on link "9" at bounding box center [47, 174] width 16 height 14
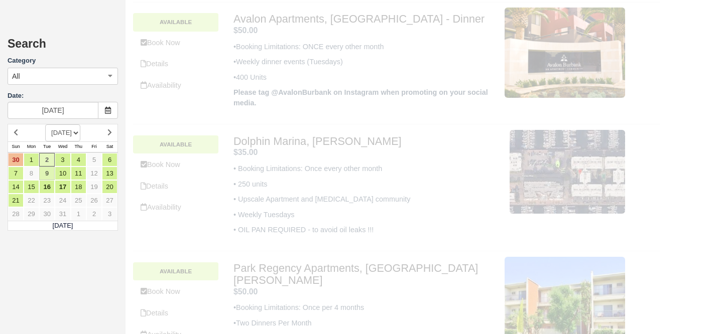
type input "[DATE]"
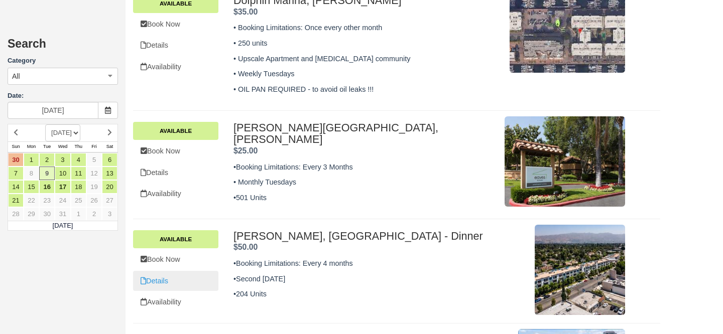
scroll to position [845, 0]
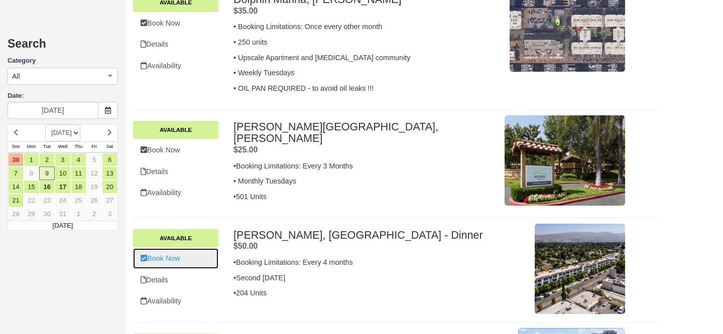
click at [154, 248] on link "Book Now" at bounding box center [175, 258] width 85 height 21
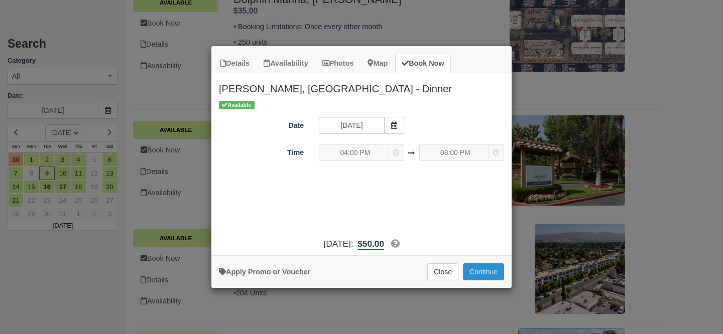
click at [496, 267] on button "Continue" at bounding box center [483, 271] width 41 height 17
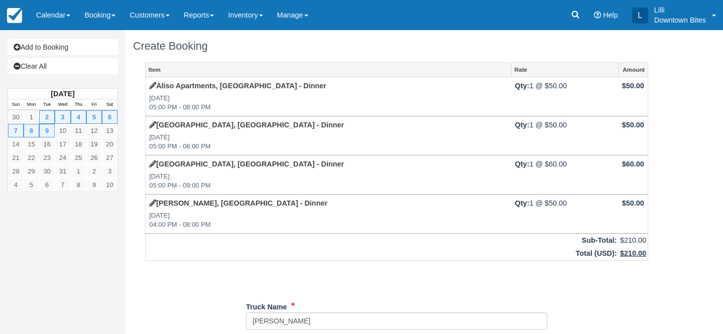
click at [100, 56] on div "Add to Booking Clear All" at bounding box center [63, 57] width 110 height 38
click at [94, 49] on link "Add to Booking" at bounding box center [63, 47] width 110 height 16
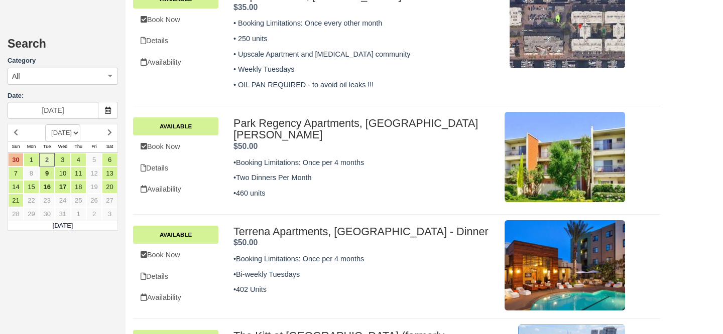
scroll to position [838, 0]
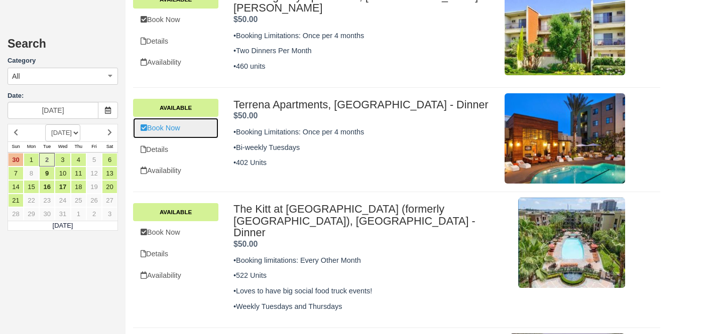
click at [167, 118] on link "Book Now" at bounding box center [175, 128] width 85 height 21
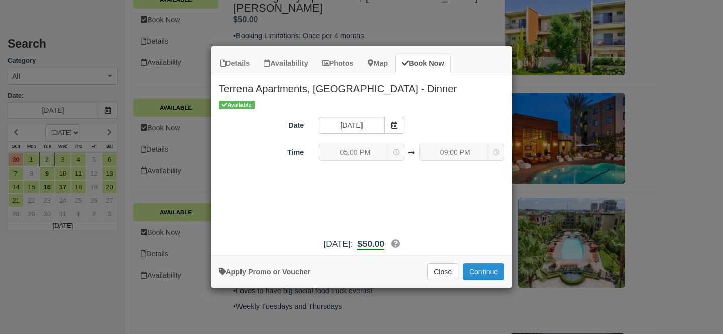
click at [484, 272] on button "Continue" at bounding box center [483, 271] width 41 height 17
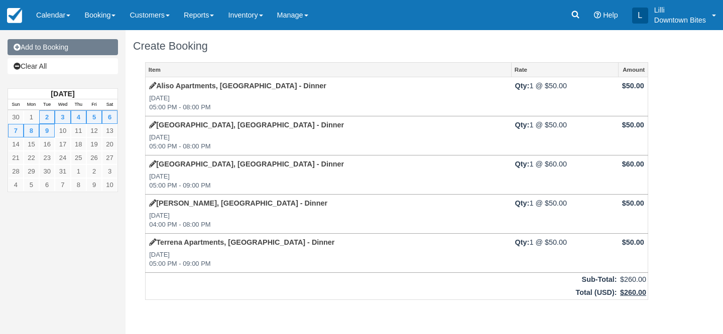
click at [83, 48] on link "Add to Booking" at bounding box center [63, 47] width 110 height 16
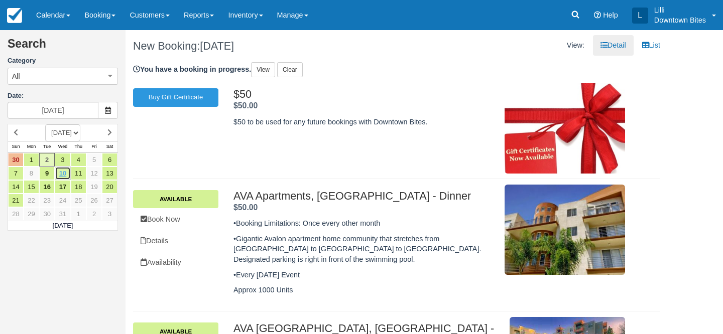
click at [68, 174] on link "10" at bounding box center [63, 174] width 16 height 14
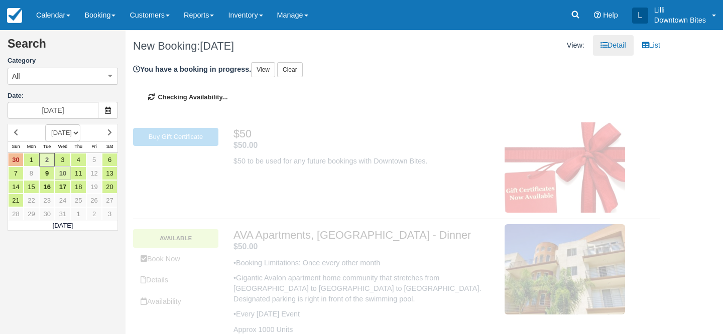
type input "[DATE]"
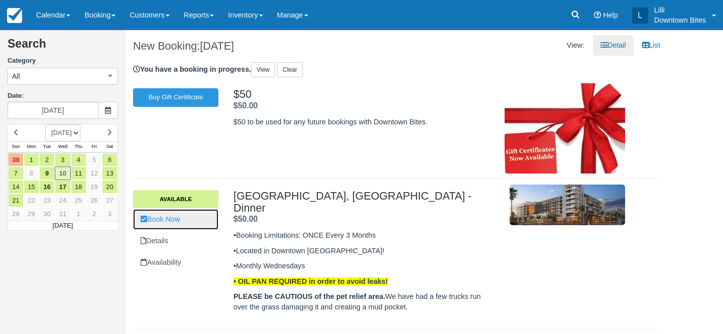
click at [170, 220] on link "Book Now" at bounding box center [175, 219] width 85 height 21
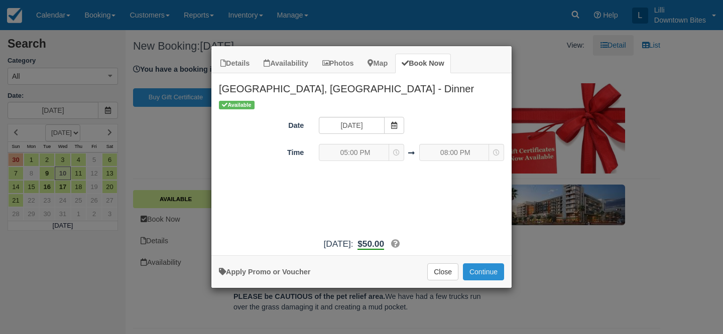
click at [478, 272] on button "Continue" at bounding box center [483, 271] width 41 height 17
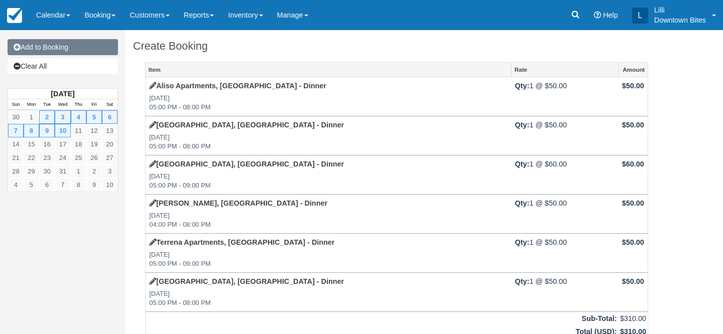
click at [74, 52] on link "Add to Booking" at bounding box center [63, 47] width 110 height 16
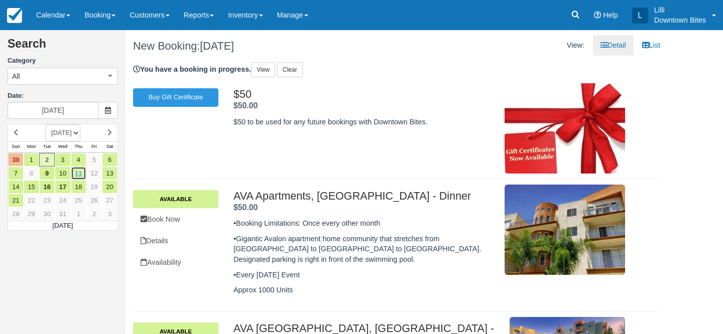
click at [78, 175] on link "11" at bounding box center [79, 174] width 16 height 14
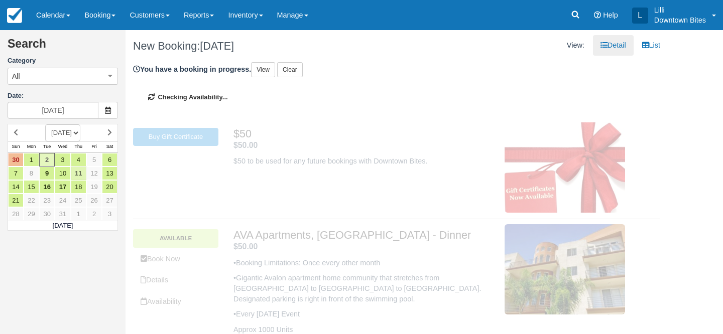
type input "[DATE]"
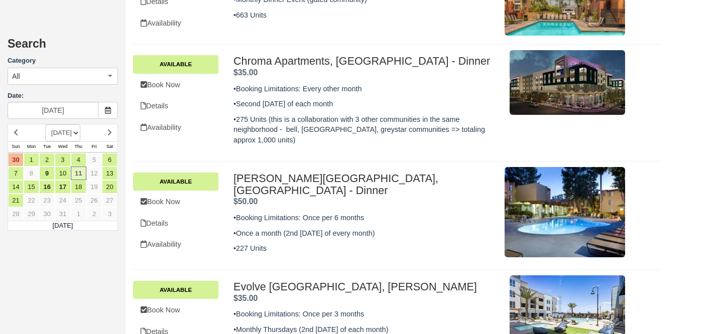
scroll to position [486, 0]
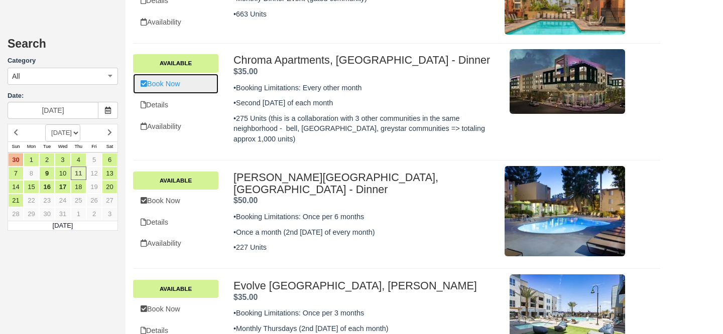
click at [172, 74] on link "Book Now" at bounding box center [175, 84] width 85 height 21
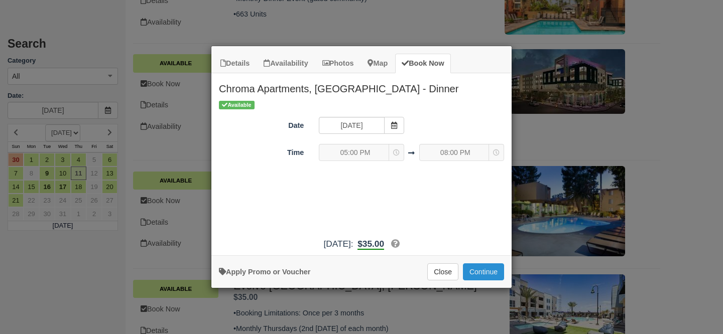
click at [472, 273] on button "Continue" at bounding box center [483, 271] width 41 height 17
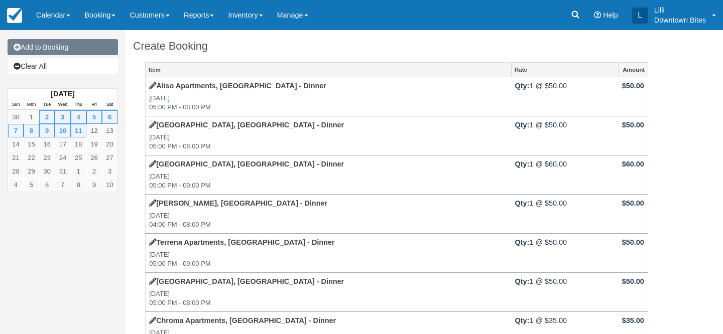
click at [66, 46] on link "Add to Booking" at bounding box center [63, 47] width 110 height 16
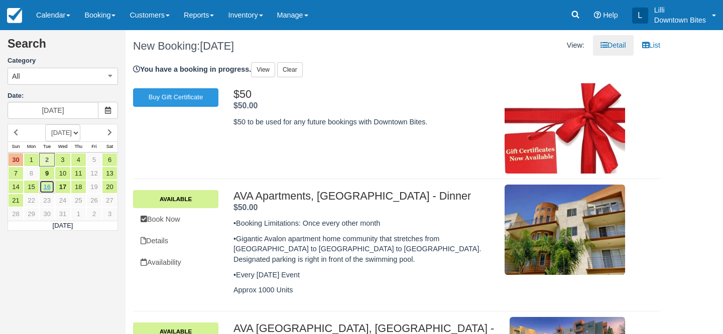
click at [47, 188] on link "16" at bounding box center [47, 187] width 16 height 14
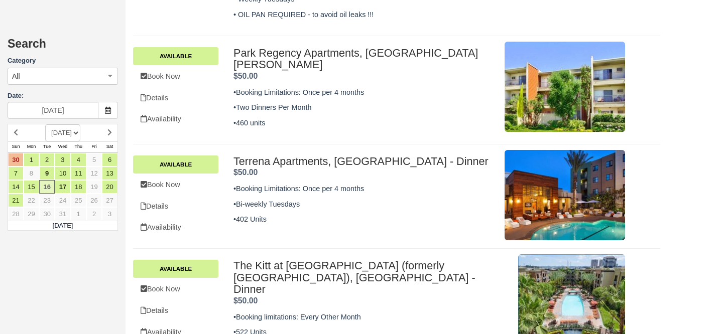
scroll to position [782, 0]
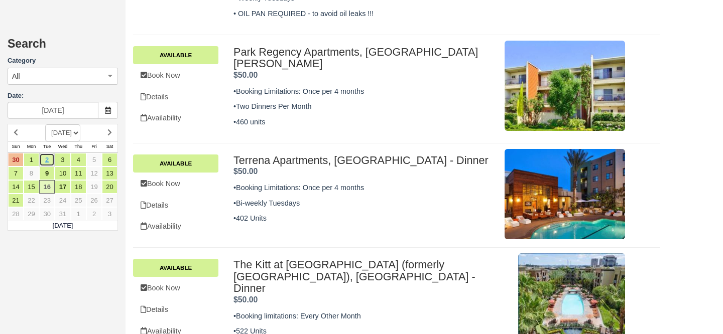
click at [48, 159] on link "2" at bounding box center [47, 160] width 16 height 14
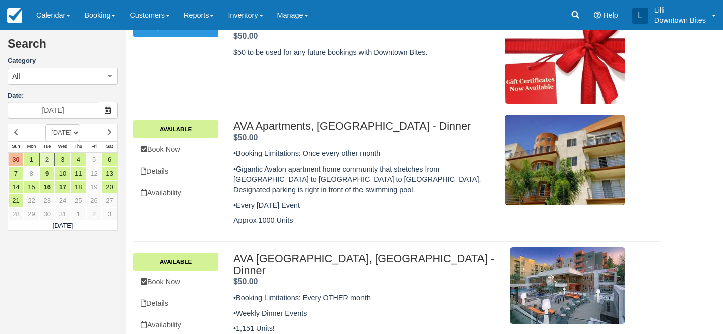
scroll to position [15, 0]
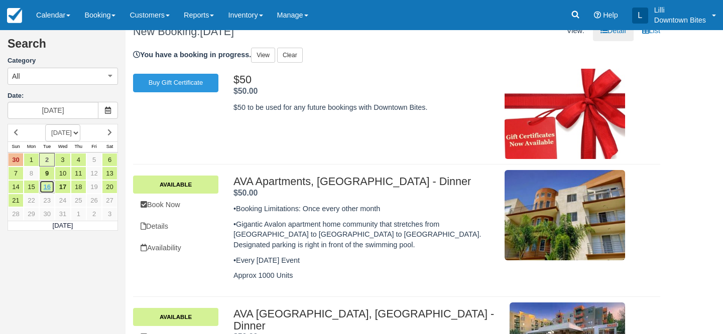
click at [49, 188] on link "16" at bounding box center [47, 187] width 16 height 14
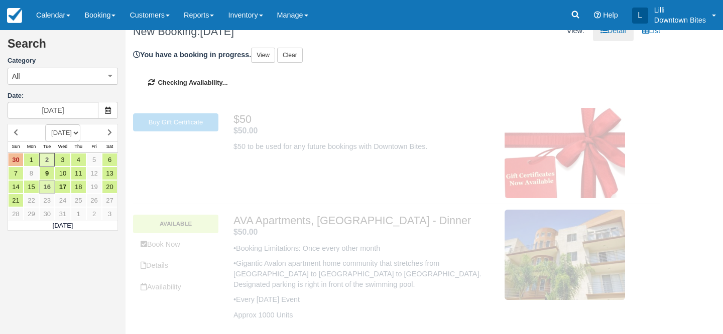
type input "[DATE]"
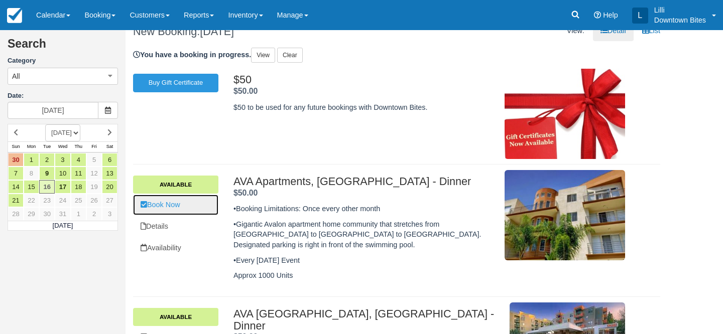
click at [176, 204] on link "Book Now" at bounding box center [175, 205] width 85 height 21
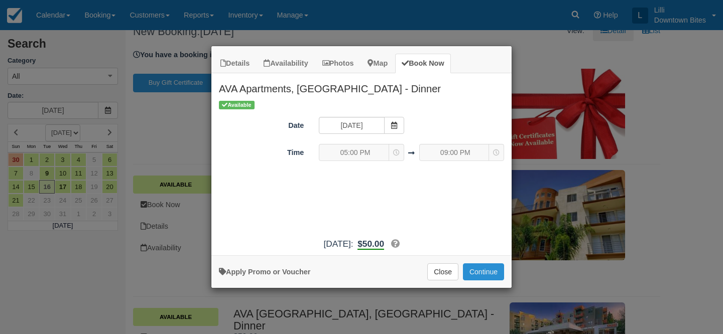
click at [490, 269] on button "Continue" at bounding box center [483, 271] width 41 height 17
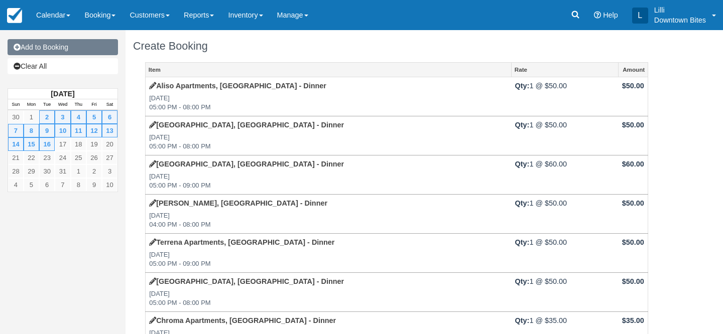
click at [82, 49] on link "Add to Booking" at bounding box center [63, 47] width 110 height 16
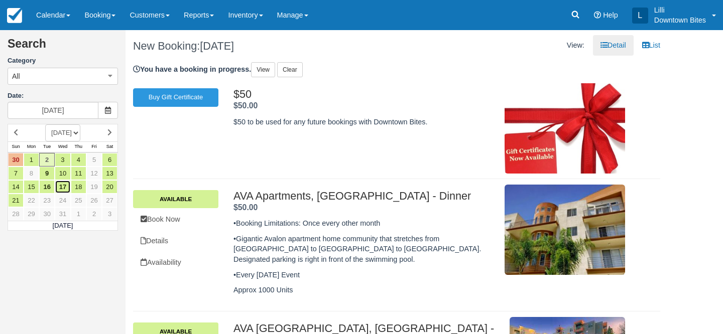
click at [62, 187] on link "17" at bounding box center [63, 187] width 16 height 14
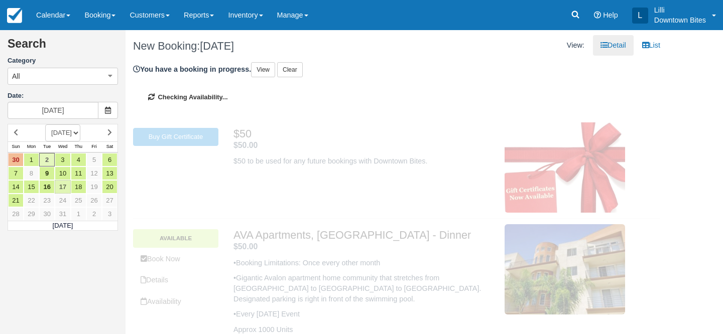
type input "[DATE]"
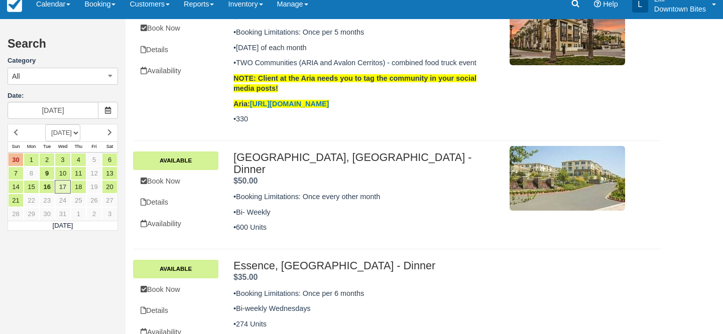
scroll to position [337, 0]
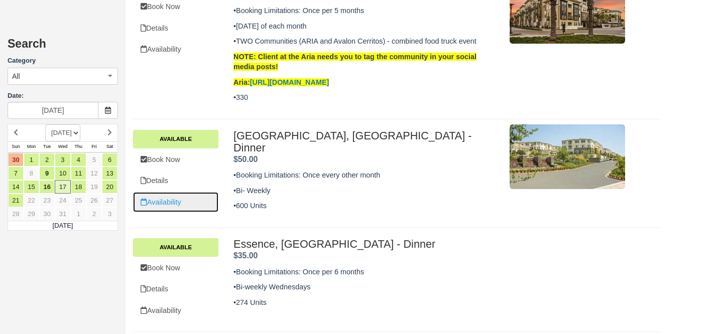
click at [175, 194] on link "Availability" at bounding box center [175, 202] width 85 height 21
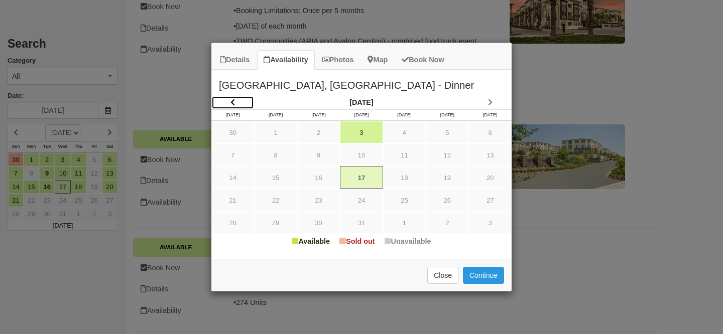
click at [231, 101] on icon "Item Modal" at bounding box center [232, 102] width 5 height 7
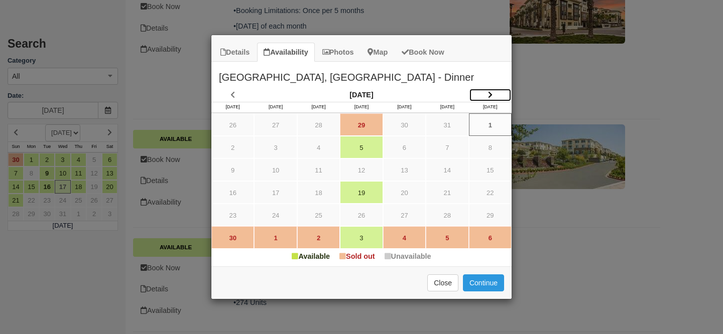
click at [489, 94] on icon "Item Modal" at bounding box center [490, 94] width 5 height 7
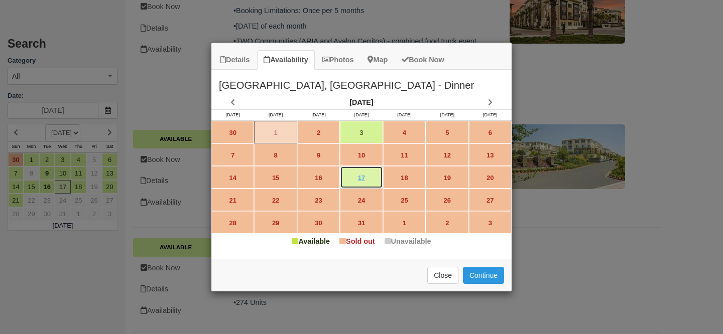
click at [367, 176] on link "17" at bounding box center [361, 177] width 43 height 23
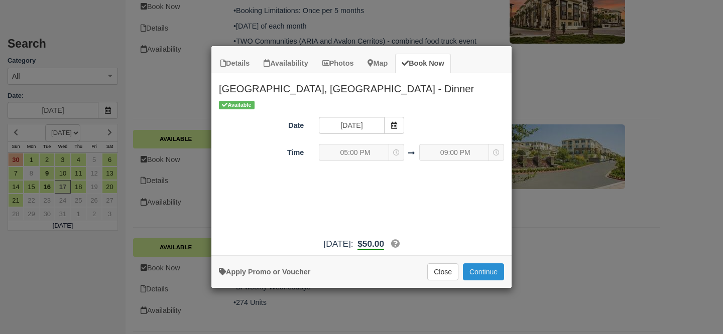
click at [481, 275] on button "Continue" at bounding box center [483, 271] width 41 height 17
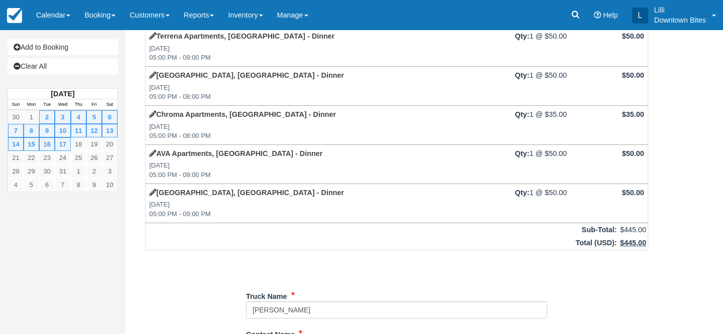
scroll to position [205, 0]
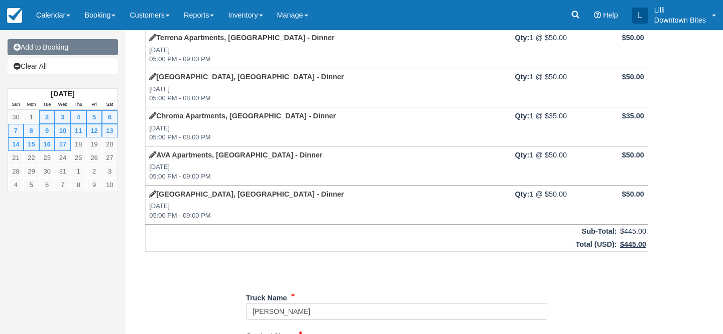
click at [94, 45] on link "Add to Booking" at bounding box center [63, 47] width 110 height 16
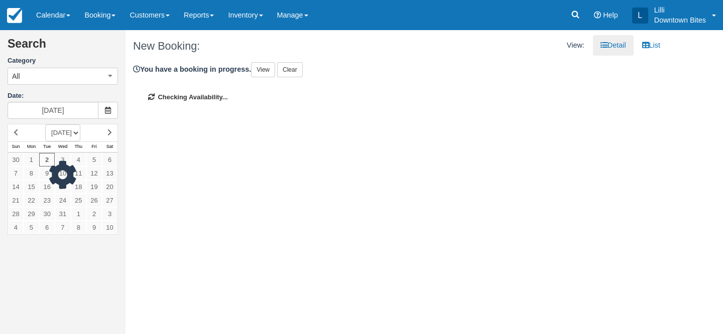
click at [80, 187] on div at bounding box center [63, 179] width 110 height 111
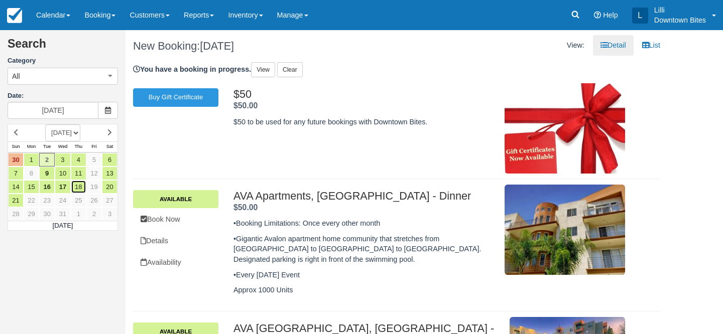
click at [80, 187] on link "18" at bounding box center [79, 187] width 16 height 14
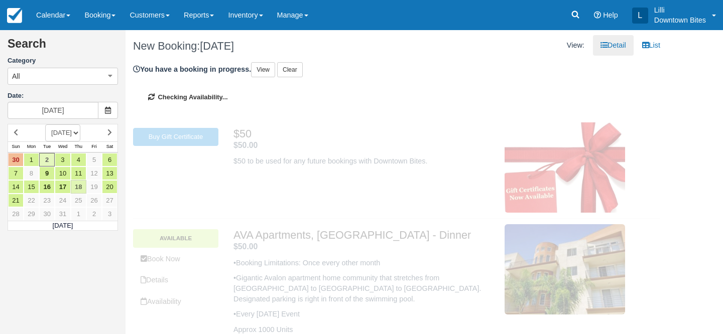
type input "[DATE]"
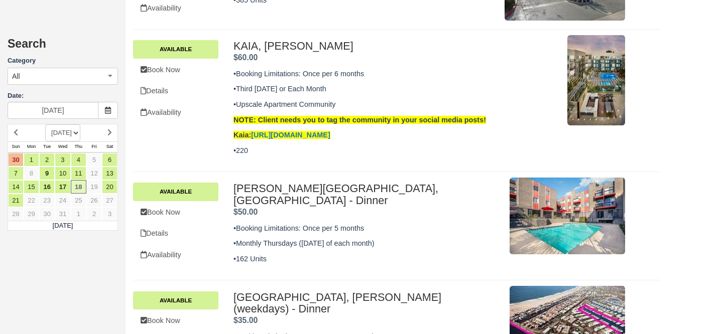
scroll to position [982, 0]
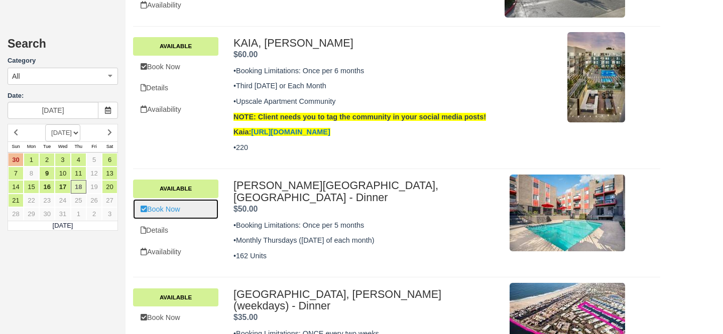
click at [180, 199] on link "Book Now" at bounding box center [175, 209] width 85 height 21
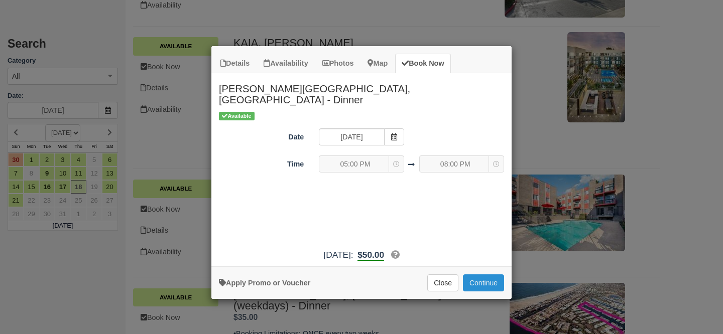
click at [479, 274] on button "Continue" at bounding box center [483, 282] width 41 height 17
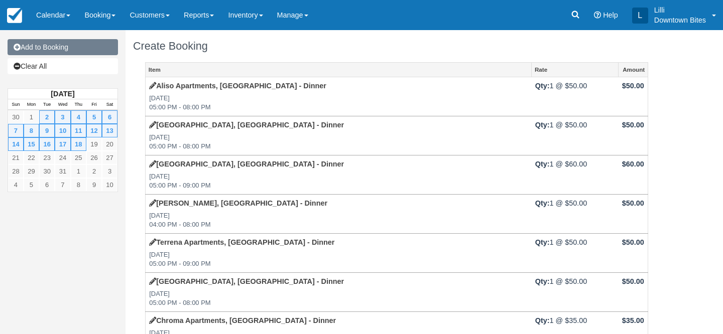
click at [90, 50] on link "Add to Booking" at bounding box center [63, 47] width 110 height 16
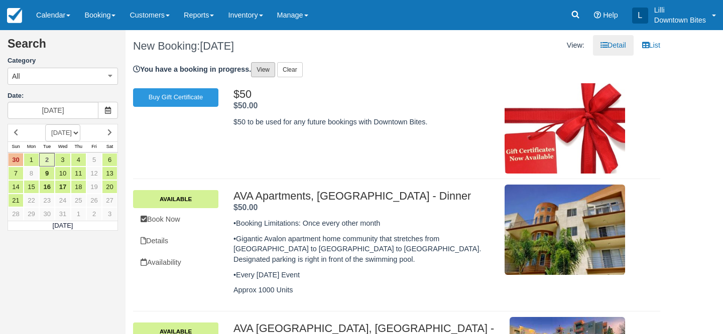
click at [261, 71] on link "View" at bounding box center [263, 69] width 24 height 15
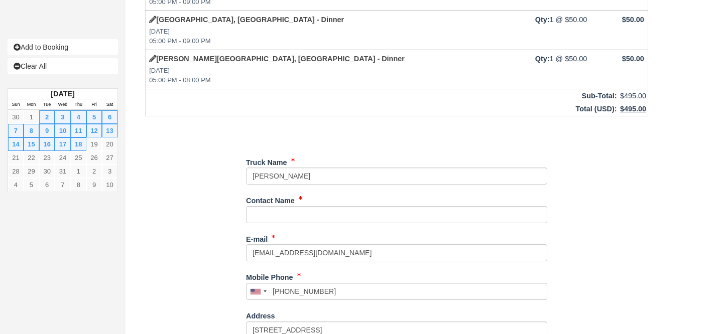
scroll to position [390, 0]
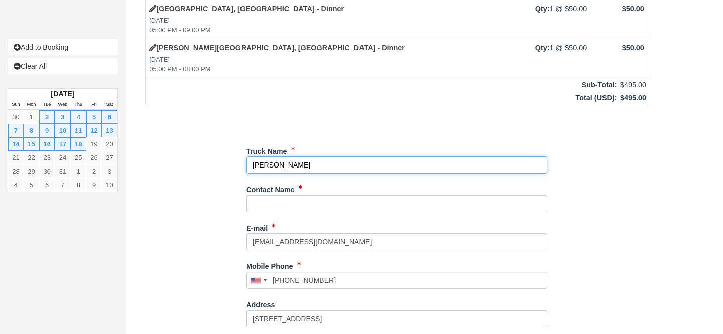
drag, startPoint x: 311, startPoint y: 167, endPoint x: 125, endPoint y: 166, distance: 186.2
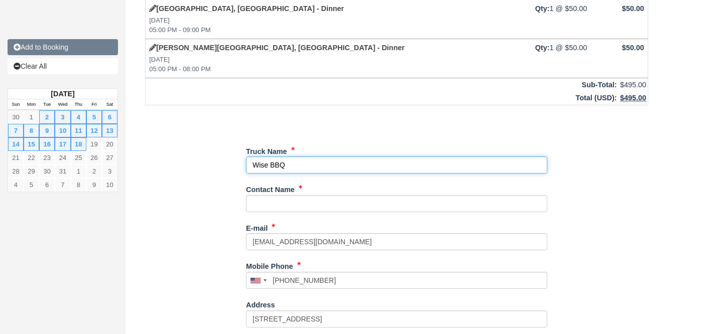
type input "Wise BBQ"
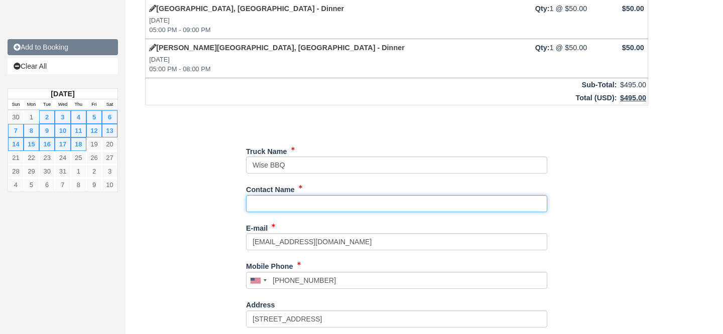
paste input "[PERSON_NAME]"
type input "[PERSON_NAME]"
type input "[PHONE_NUMBER]"
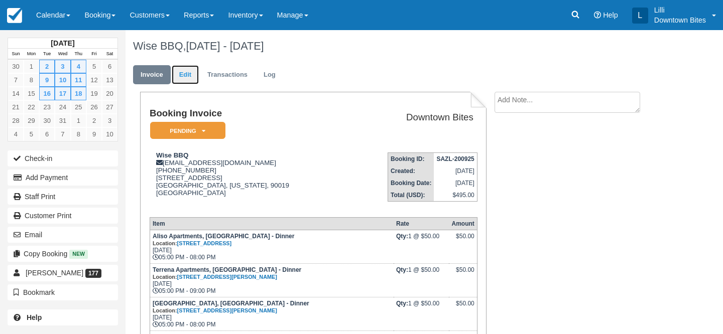
click at [190, 72] on link "Edit" at bounding box center [185, 75] width 27 height 20
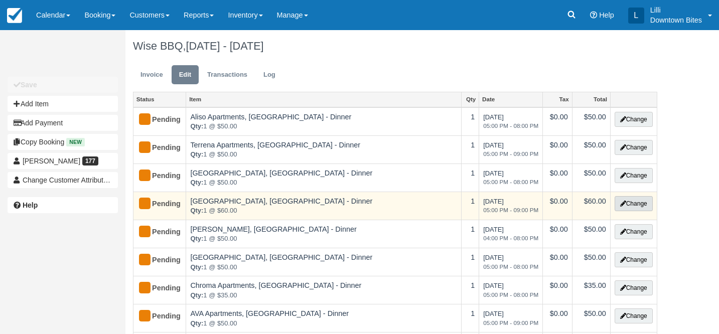
click at [639, 199] on button "Change" at bounding box center [634, 203] width 38 height 15
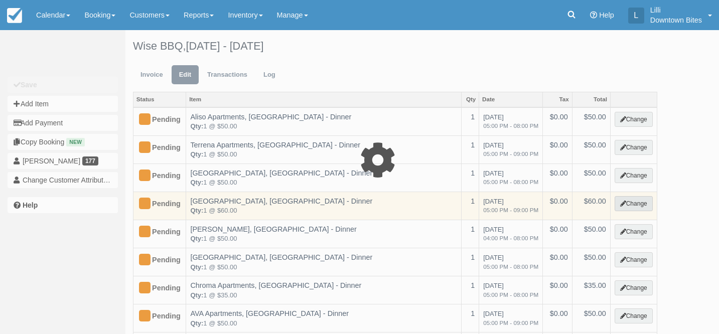
select select "2"
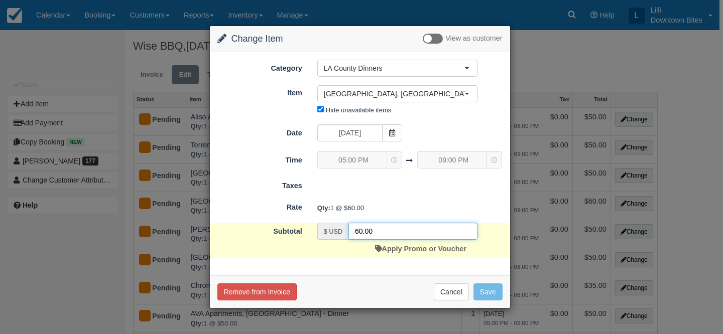
click at [357, 230] on input "60.00" at bounding box center [412, 231] width 129 height 17
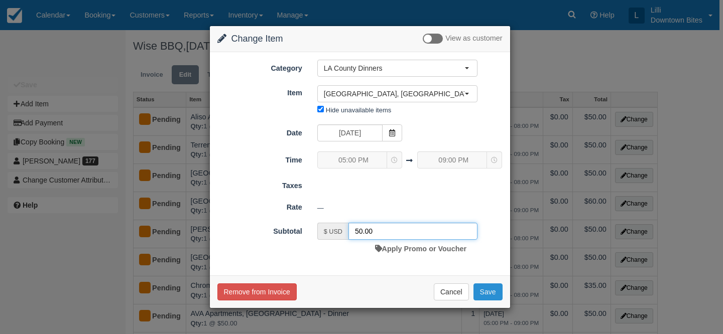
type input "50.00"
click at [489, 293] on button "Save" at bounding box center [487, 291] width 29 height 17
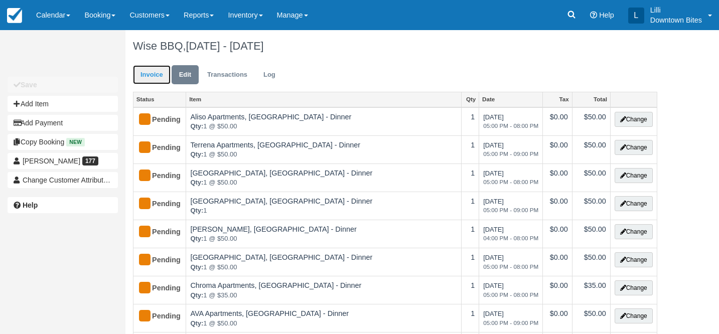
click at [148, 76] on link "Invoice" at bounding box center [152, 75] width 38 height 20
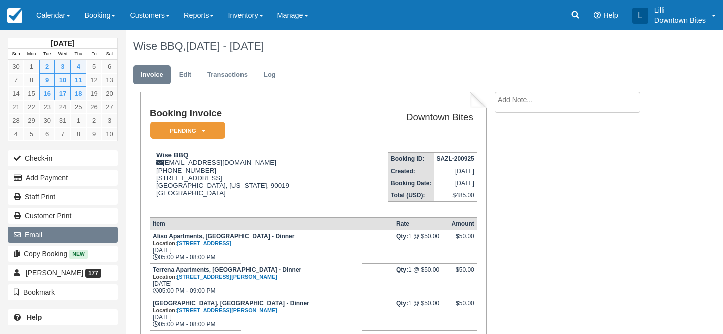
click at [66, 233] on button "Email" at bounding box center [63, 235] width 110 height 16
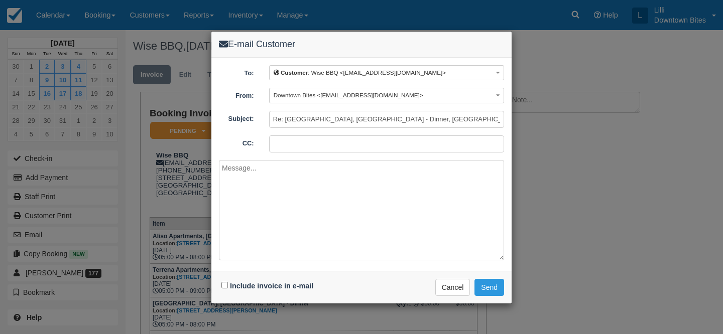
click at [283, 149] on input "CC:" at bounding box center [386, 143] width 235 height 17
type input "lilli@downtownbites.com"
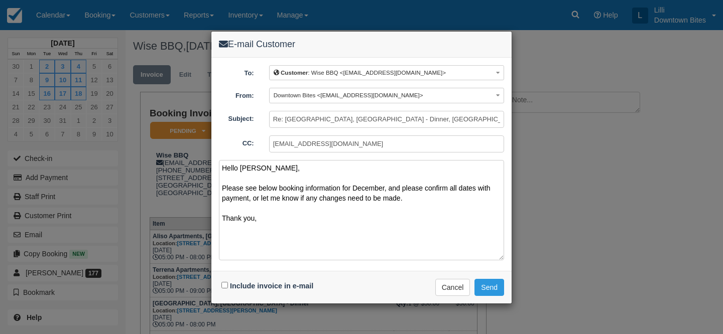
type textarea "Hello Bill, Please see below booking information for December, and please confi…"
click at [225, 286] on input "Include invoice in e-mail" at bounding box center [224, 285] width 7 height 7
checkbox input "true"
click at [489, 287] on button "Send" at bounding box center [489, 287] width 30 height 17
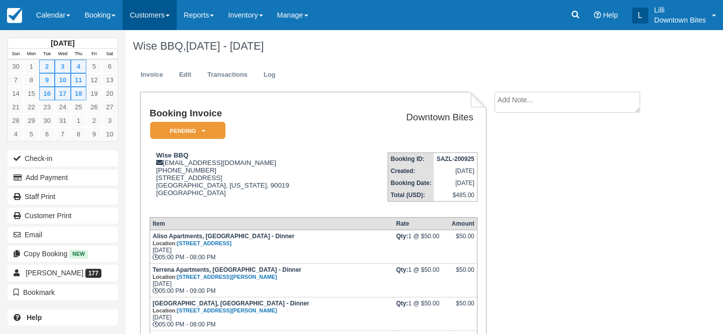
click at [140, 18] on link "Customers" at bounding box center [149, 15] width 54 height 30
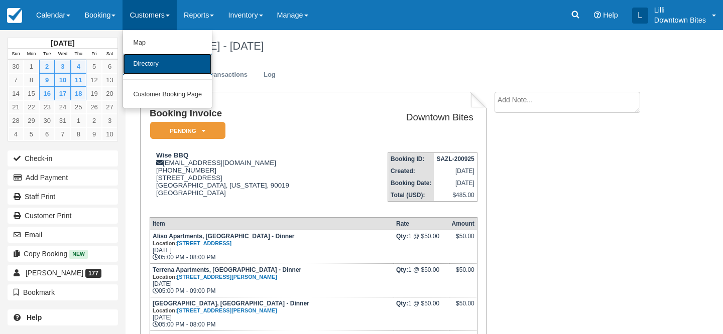
click at [151, 62] on link "Directory" at bounding box center [167, 64] width 89 height 21
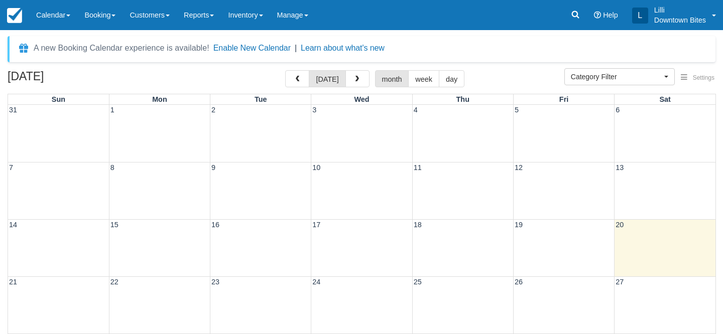
select select
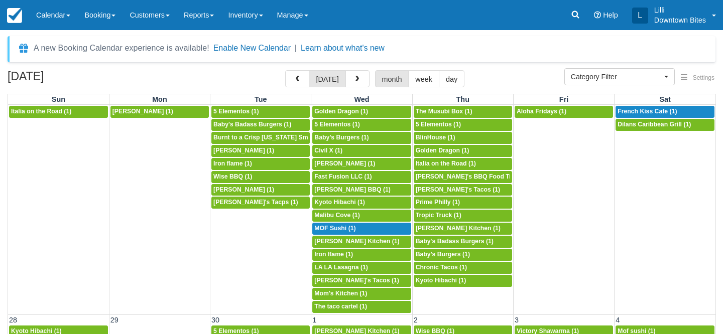
scroll to position [585, 0]
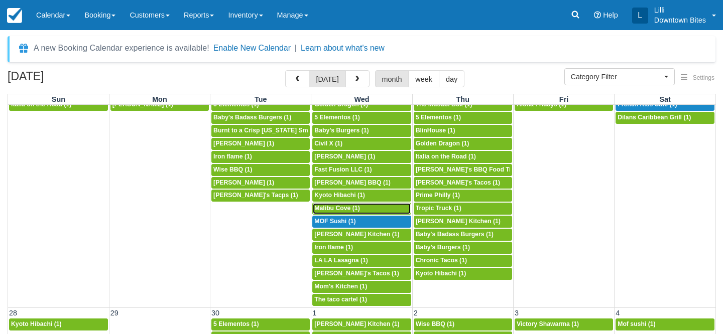
click at [337, 209] on span "Malibu Cove (1)" at bounding box center [336, 208] width 45 height 7
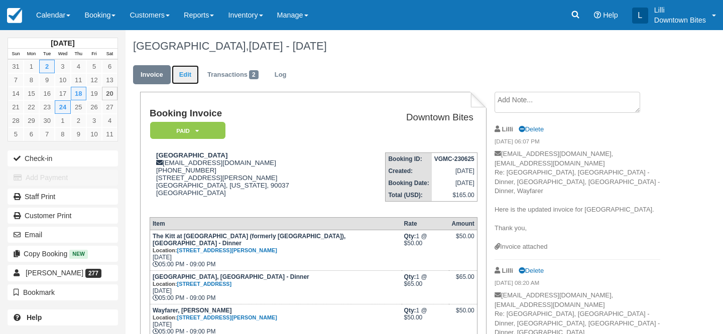
click at [182, 75] on link "Edit" at bounding box center [185, 75] width 27 height 20
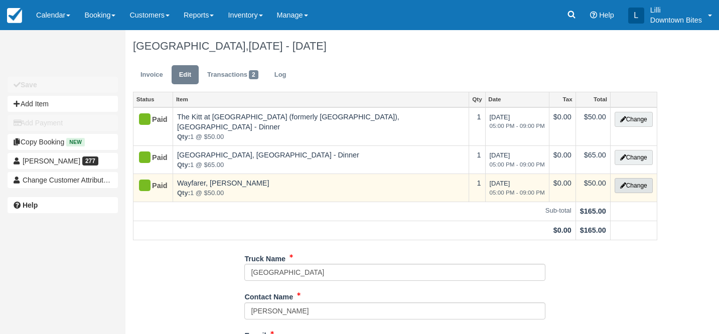
click at [643, 178] on button "Change" at bounding box center [634, 185] width 38 height 15
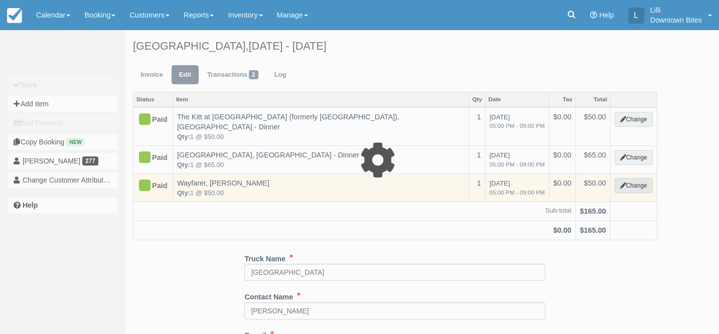
select select "2"
type input "50.00"
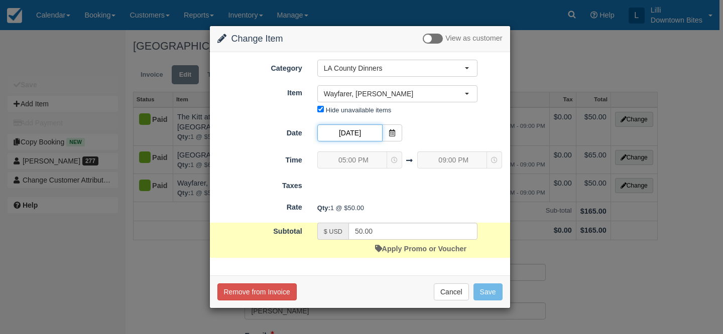
click at [364, 132] on input "[DATE]" at bounding box center [349, 132] width 65 height 17
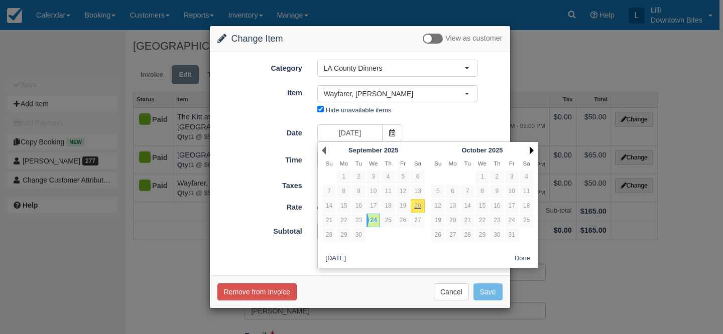
click at [532, 149] on link "Next" at bounding box center [531, 151] width 4 height 8
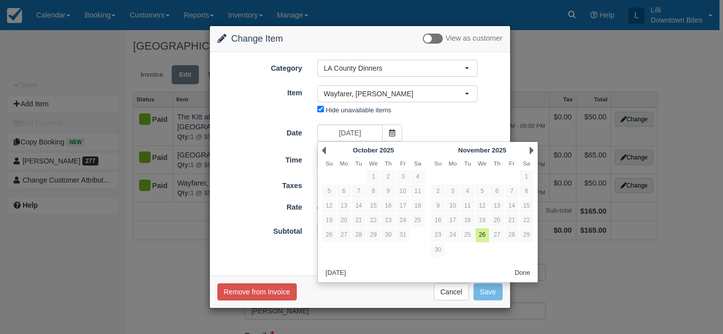
click at [532, 149] on link "Next" at bounding box center [531, 151] width 4 height 8
click at [483, 179] on link "3" at bounding box center [482, 177] width 14 height 14
type input "[DATE]"
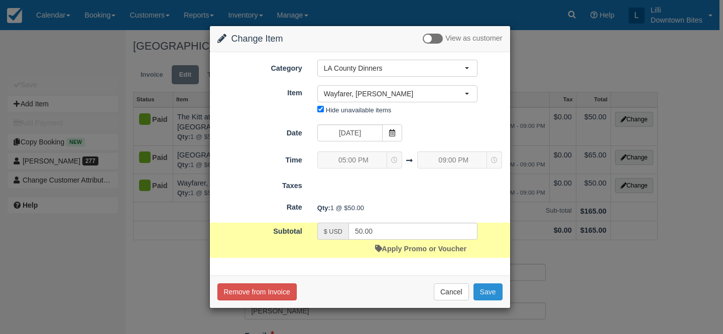
click at [488, 292] on button "Save" at bounding box center [487, 291] width 29 height 17
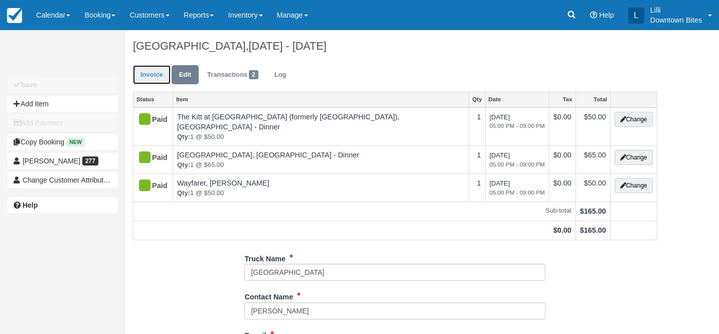
click at [151, 78] on link "Invoice" at bounding box center [152, 75] width 38 height 20
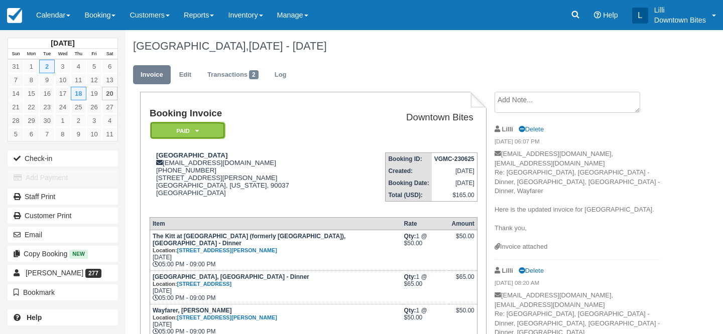
click at [220, 129] on em "Paid" at bounding box center [187, 131] width 75 height 18
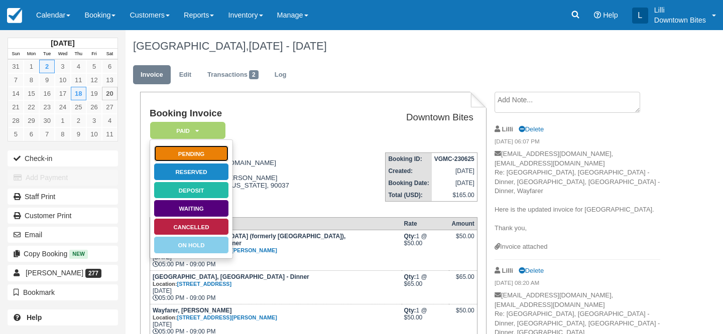
click at [217, 153] on link "Pending" at bounding box center [191, 154] width 75 height 18
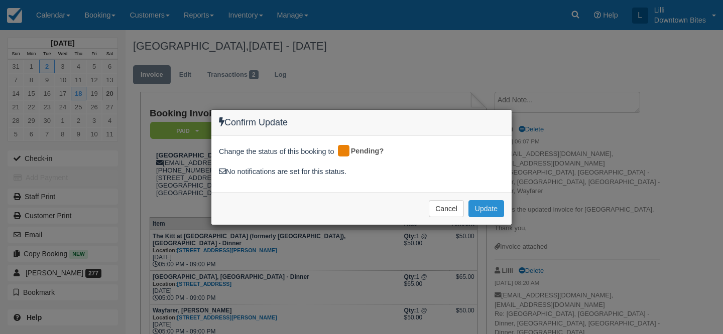
click at [478, 203] on button "Update" at bounding box center [486, 208] width 36 height 17
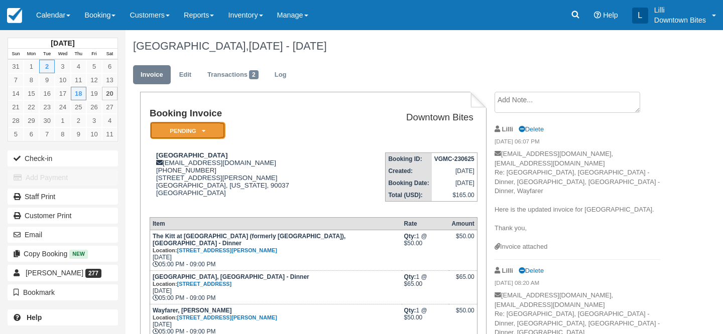
click at [207, 130] on em "Pending" at bounding box center [187, 131] width 75 height 18
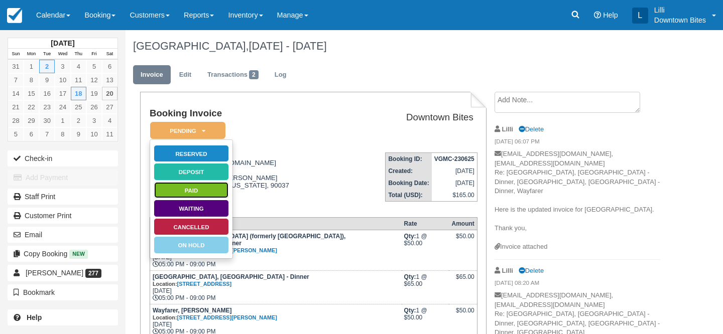
click at [198, 193] on link "Paid" at bounding box center [191, 191] width 75 height 18
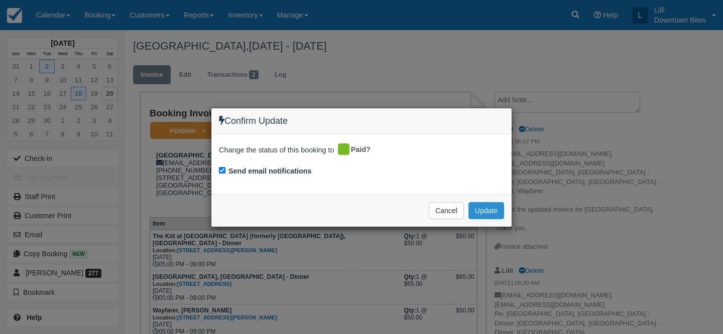
click at [490, 212] on button "Update" at bounding box center [486, 210] width 36 height 17
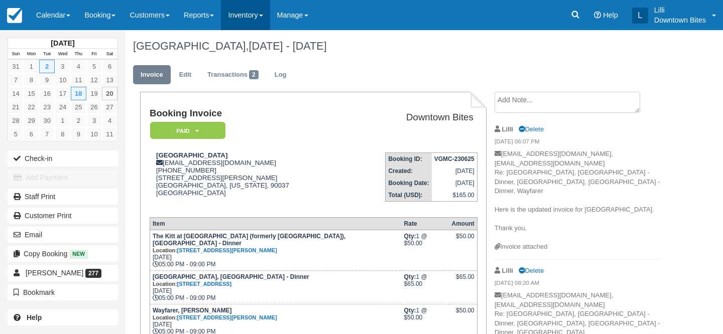
click at [259, 14] on link "Inventory" at bounding box center [245, 15] width 49 height 30
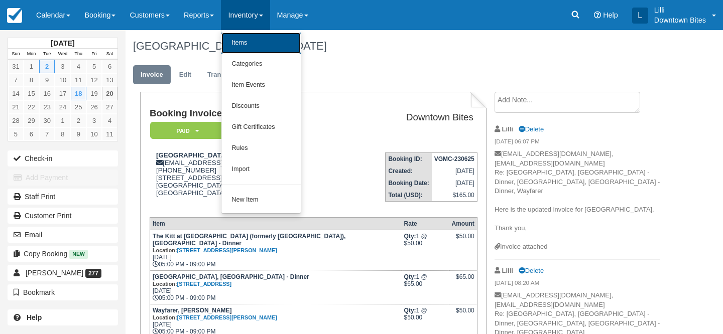
click at [258, 43] on link "Items" at bounding box center [260, 43] width 79 height 21
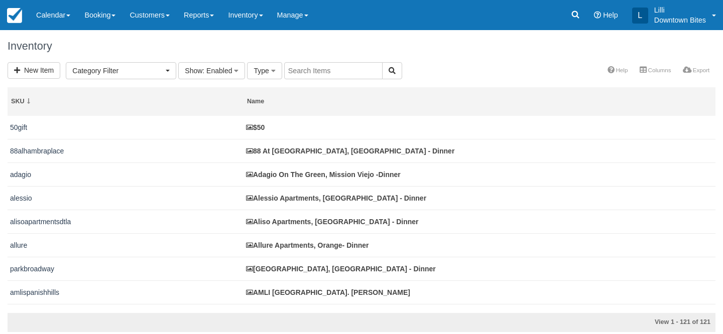
select select
click at [307, 68] on input "text" at bounding box center [333, 70] width 98 height 17
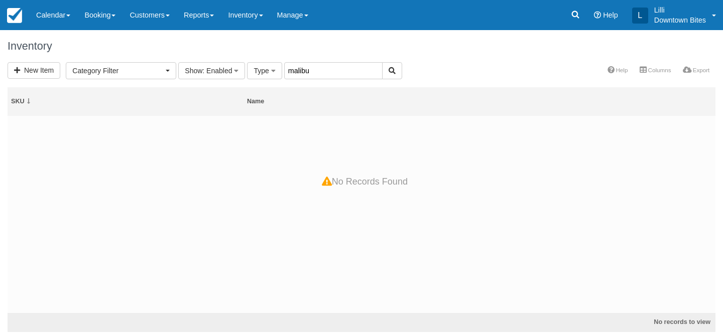
drag, startPoint x: 335, startPoint y: 69, endPoint x: 245, endPoint y: 70, distance: 89.3
click at [245, 70] on form "New Item Category Filter Los Angeles Dessert (1) LA County Dinners (60) [GEOGRA…" at bounding box center [205, 71] width 394 height 8
click at [248, 16] on link "Inventory" at bounding box center [245, 15] width 49 height 30
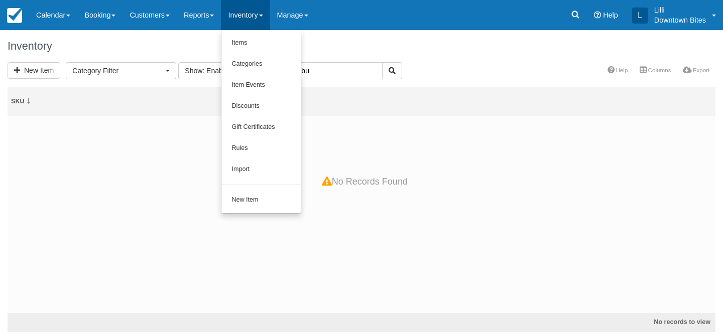
click at [332, 74] on input "malibu" at bounding box center [333, 70] width 98 height 17
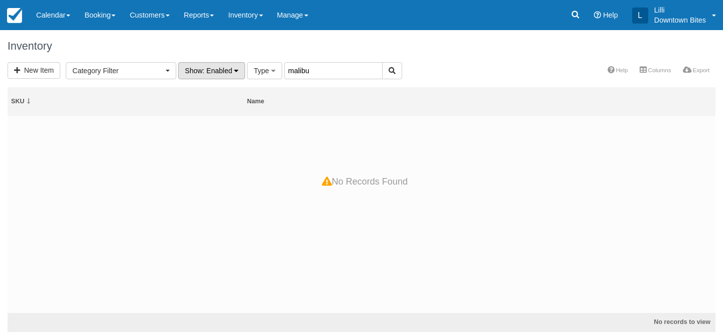
drag, startPoint x: 322, startPoint y: 73, endPoint x: 231, endPoint y: 69, distance: 90.9
click at [231, 69] on form "New Item Category Filter Los Angeles Dessert (1) LA County Dinners (60) [GEOGRA…" at bounding box center [205, 71] width 394 height 8
type input "m"
type input "wayfar"
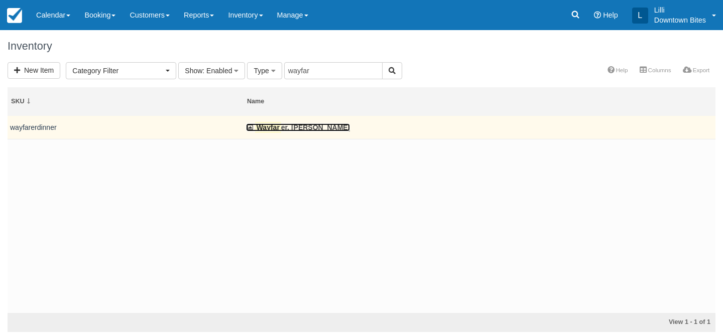
click at [286, 124] on link "Wayfar er, [PERSON_NAME]" at bounding box center [298, 127] width 104 height 8
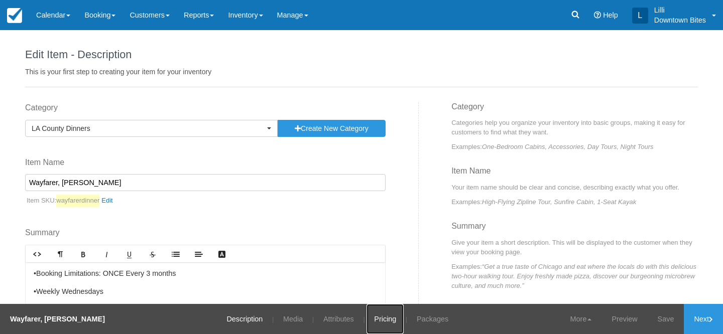
click at [392, 325] on link "Pricing" at bounding box center [384, 319] width 37 height 30
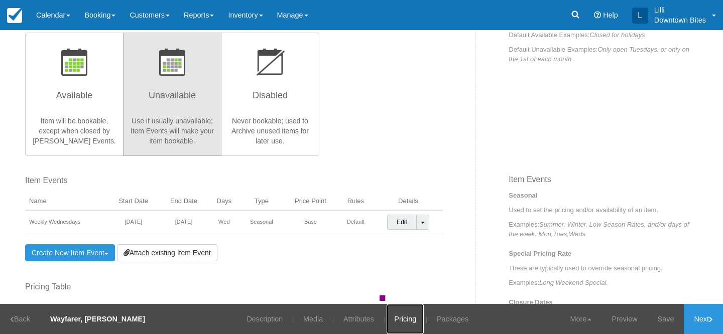
scroll to position [226, 0]
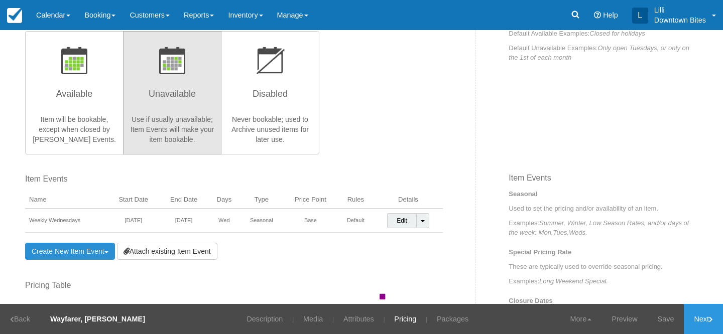
click at [87, 250] on link "Create New Item Event Toggle Dropdown" at bounding box center [70, 251] width 90 height 17
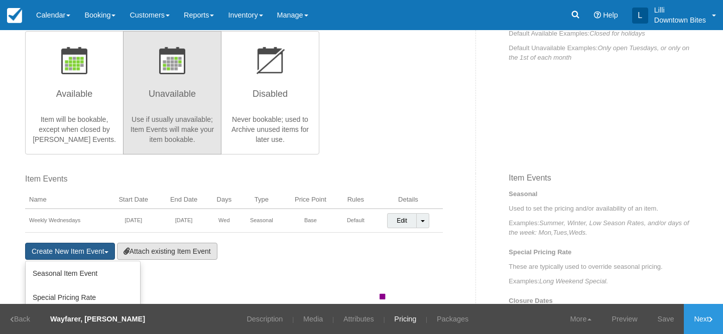
click at [163, 255] on link "Attach existing Item Event" at bounding box center [167, 251] width 100 height 17
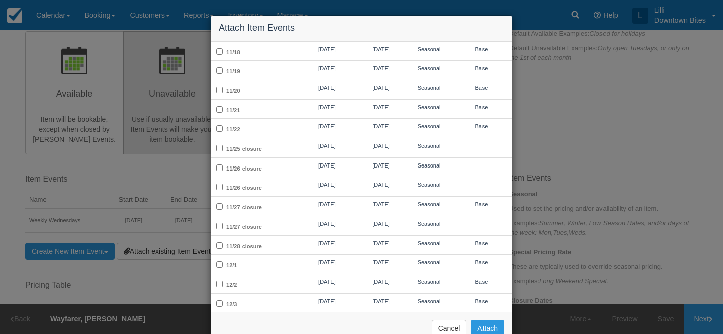
scroll to position [995, 0]
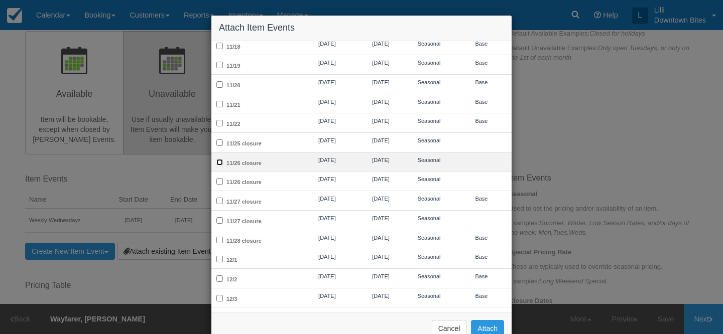
click at [218, 159] on input "11/26 closure" at bounding box center [219, 162] width 7 height 7
checkbox input "true"
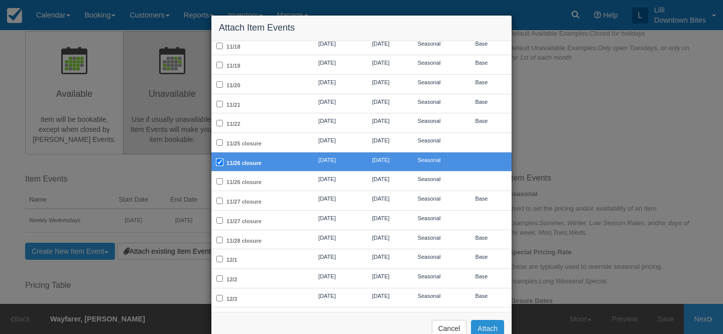
click at [492, 329] on button "Attach" at bounding box center [487, 328] width 33 height 17
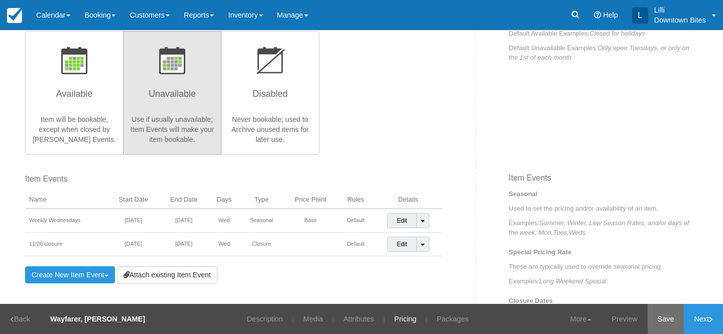
click at [665, 320] on link "Save" at bounding box center [665, 319] width 37 height 30
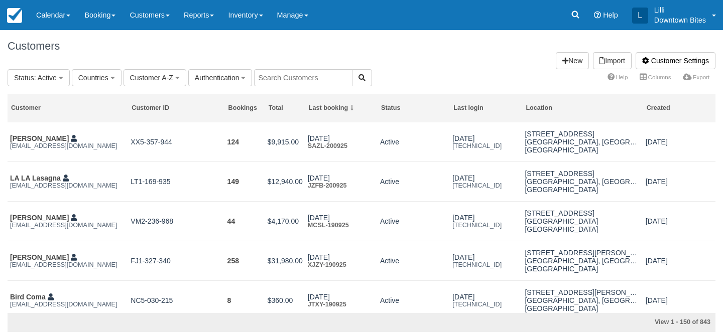
click at [289, 78] on input "text" at bounding box center [303, 77] width 98 height 17
type input "lilli"
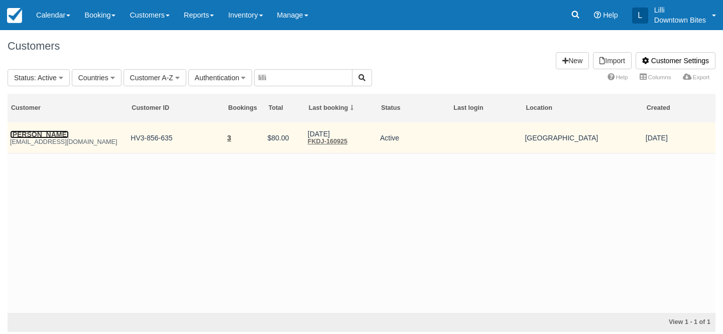
click at [51, 134] on link "James Mcintosh" at bounding box center [39, 134] width 59 height 8
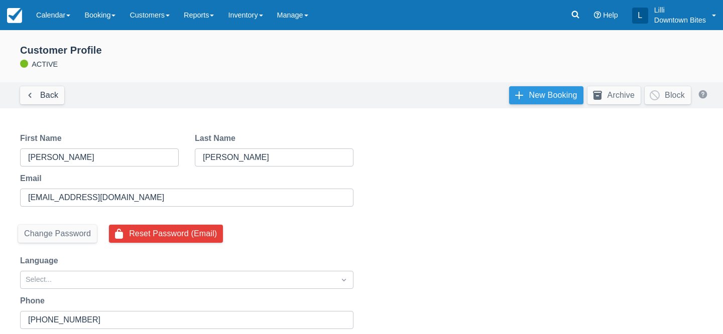
click at [532, 97] on link "New Booking" at bounding box center [546, 95] width 74 height 18
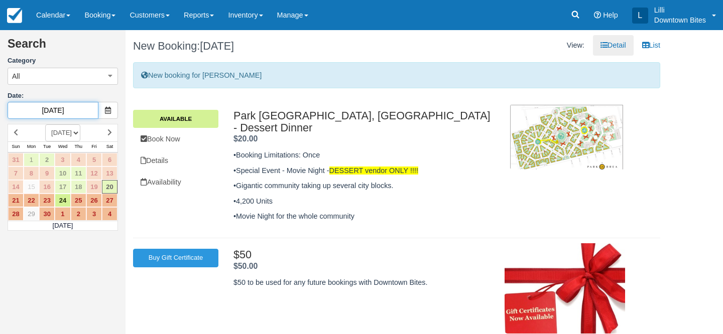
click at [86, 112] on input "[DATE]" at bounding box center [53, 110] width 91 height 17
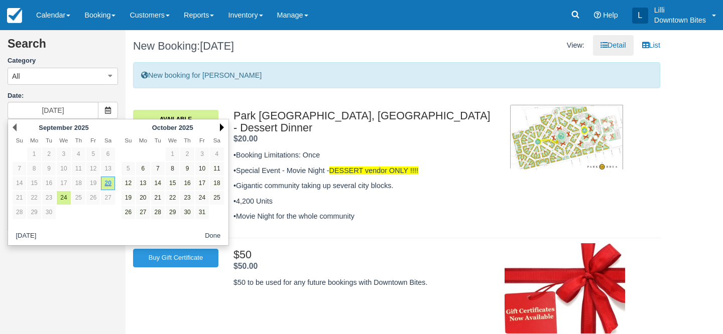
click at [220, 128] on link "Next" at bounding box center [222, 127] width 4 height 8
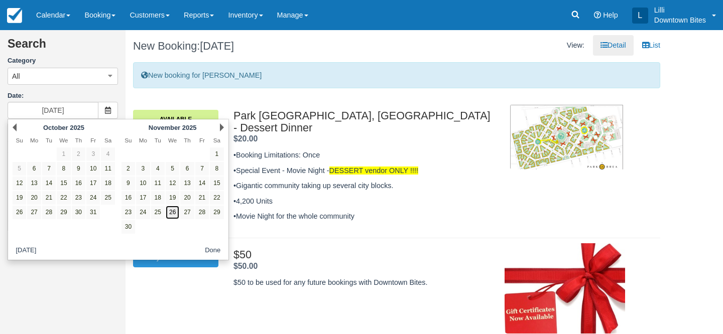
click at [172, 210] on link "26" at bounding box center [173, 213] width 14 height 14
type input "[DATE]"
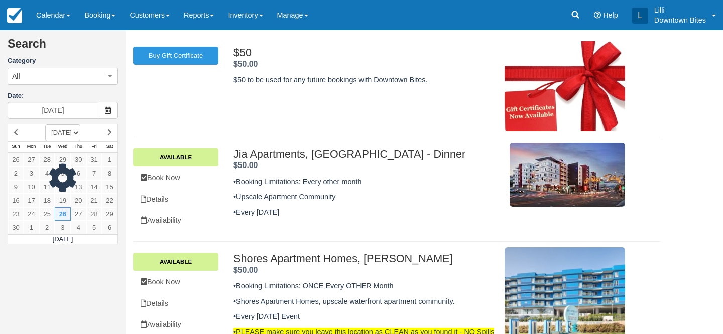
scroll to position [108, 0]
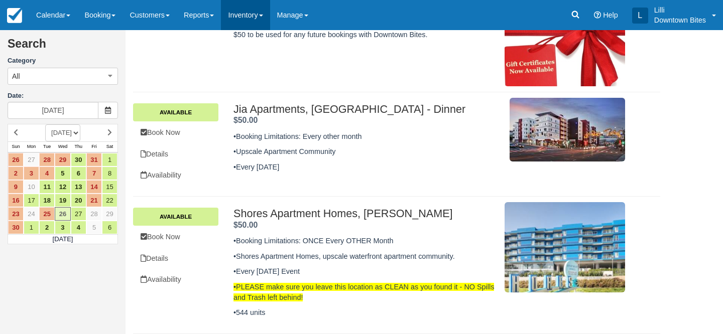
click at [257, 17] on link "Inventory" at bounding box center [245, 15] width 49 height 30
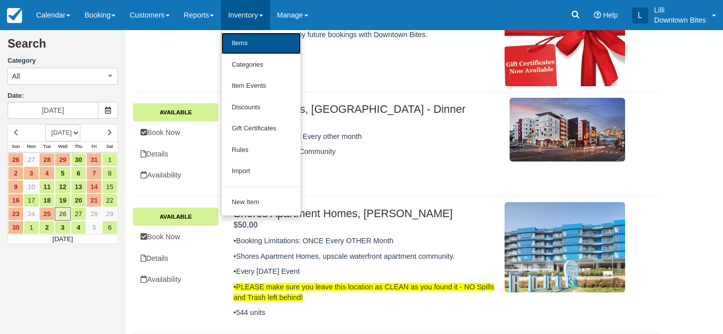
click at [284, 46] on link "Items" at bounding box center [260, 44] width 79 height 22
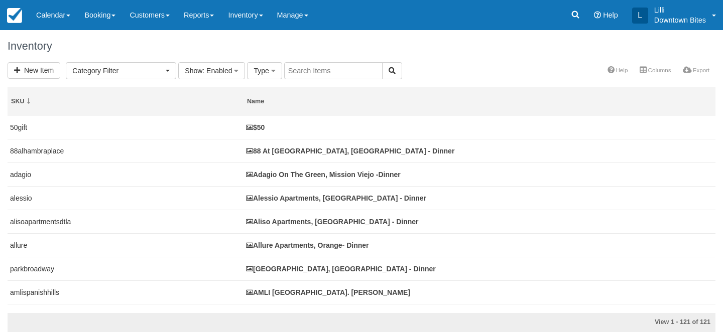
select select
click at [302, 71] on input "text" at bounding box center [333, 70] width 98 height 17
type input "jia"
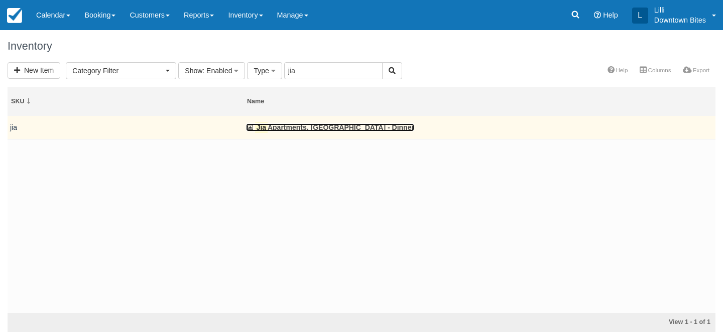
click at [279, 124] on link "Jia Apartments, [GEOGRAPHIC_DATA] - Dinner" at bounding box center [330, 127] width 168 height 8
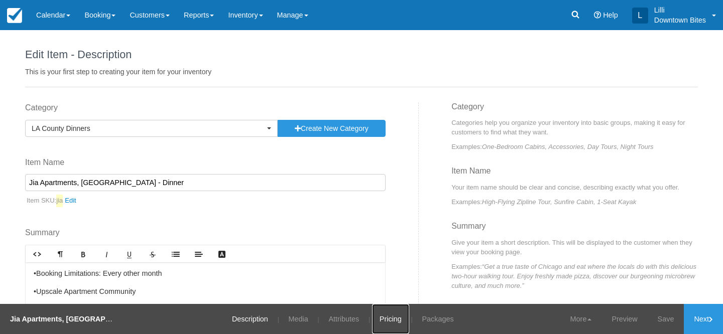
click at [390, 322] on link "Pricing" at bounding box center [390, 319] width 37 height 30
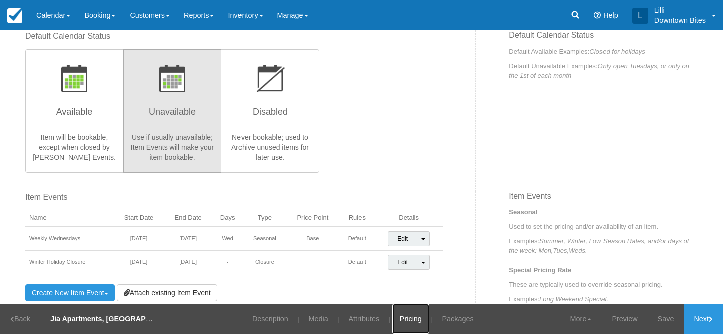
scroll to position [369, 0]
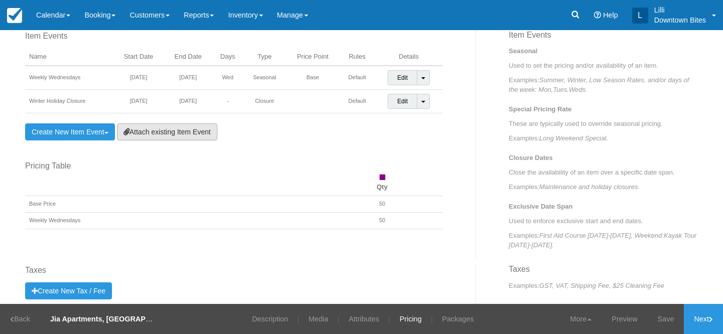
click at [169, 138] on link "Attach existing Item Event" at bounding box center [167, 131] width 100 height 17
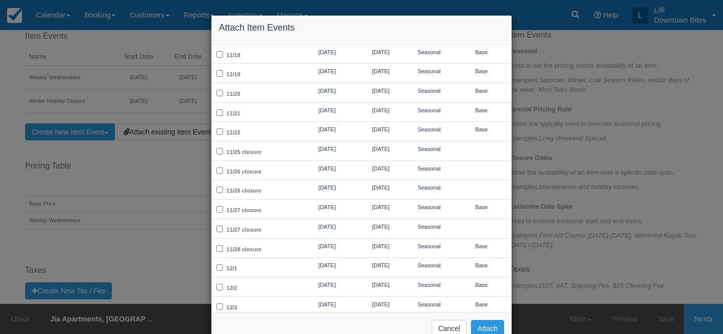
scroll to position [987, 0]
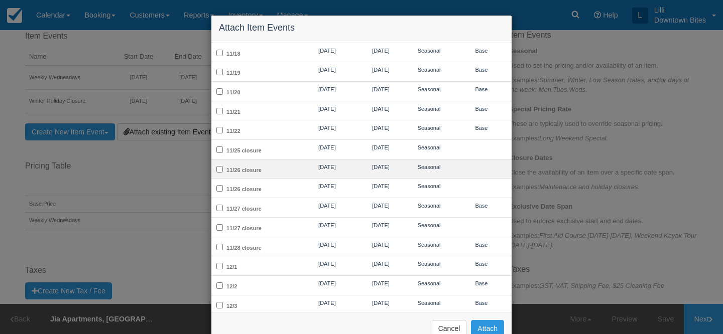
click at [272, 159] on td "11/26 closure" at bounding box center [255, 169] width 88 height 20
checkbox input "true"
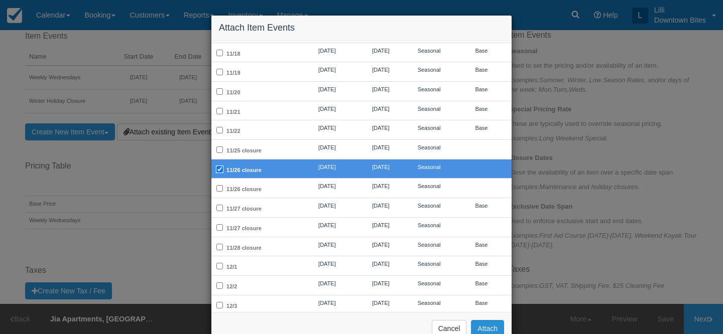
click at [490, 331] on button "Attach" at bounding box center [487, 328] width 33 height 17
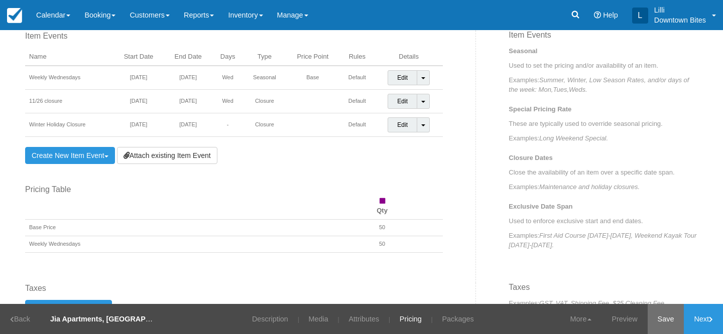
click at [665, 323] on link "Save" at bounding box center [665, 319] width 37 height 30
click at [253, 13] on link "Inventory" at bounding box center [245, 15] width 49 height 30
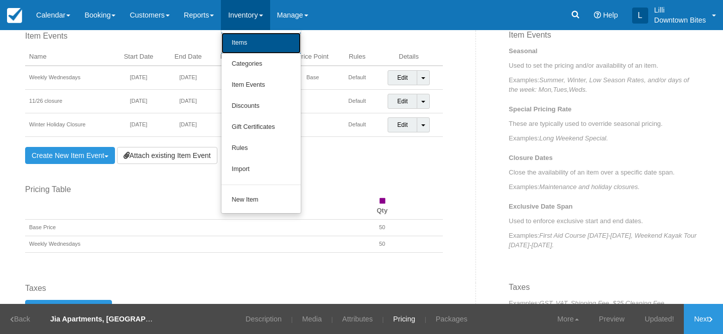
click at [261, 48] on link "Items" at bounding box center [260, 43] width 79 height 21
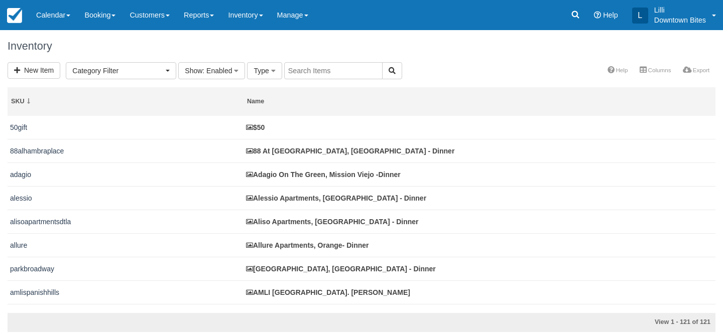
select select
click at [323, 73] on input "text" at bounding box center [333, 70] width 98 height 17
type input "shores"
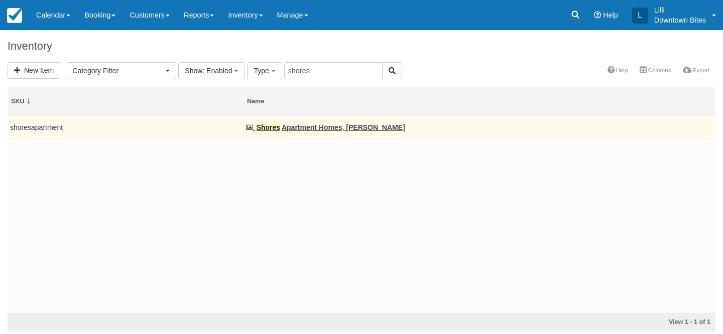
click at [326, 134] on td "Shores Apartment Homes, [PERSON_NAME]" at bounding box center [479, 128] width 472 height 24
click at [323, 129] on link "Shores Apartment Homes, [PERSON_NAME]" at bounding box center [325, 127] width 159 height 8
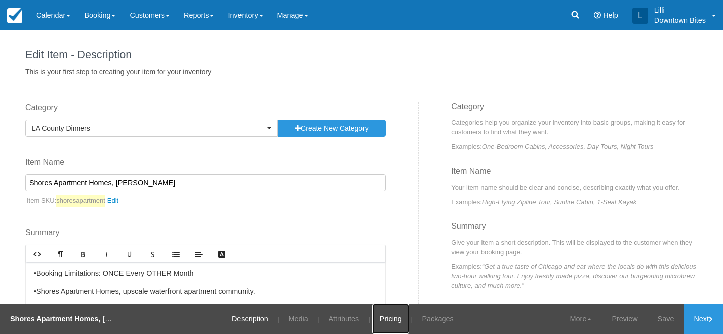
click at [392, 325] on link "Pricing" at bounding box center [390, 319] width 37 height 30
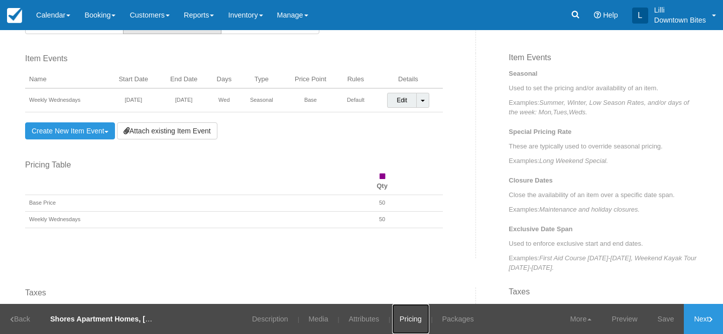
scroll to position [318, 0]
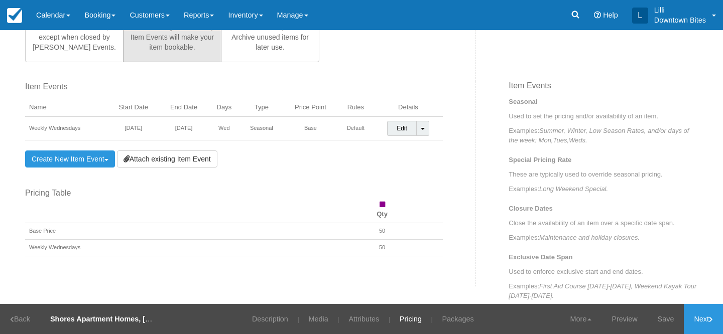
click at [186, 146] on div "Item Events Name Start Date End Date Days Type Price Point Rules Details Weekly…" at bounding box center [233, 124] width 417 height 86
click at [187, 159] on link "Attach existing Item Event" at bounding box center [167, 159] width 100 height 17
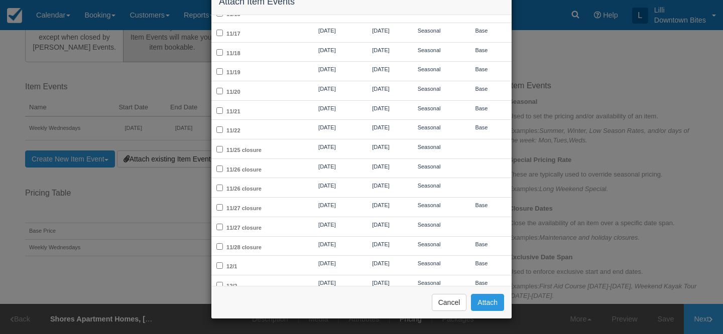
scroll to position [969, 0]
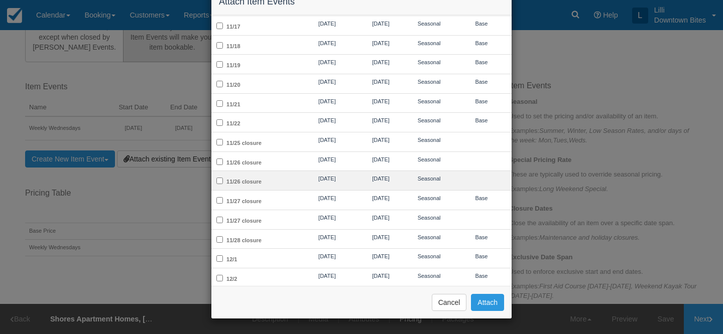
click at [282, 171] on td "11/26 closure" at bounding box center [255, 181] width 88 height 20
checkbox input "true"
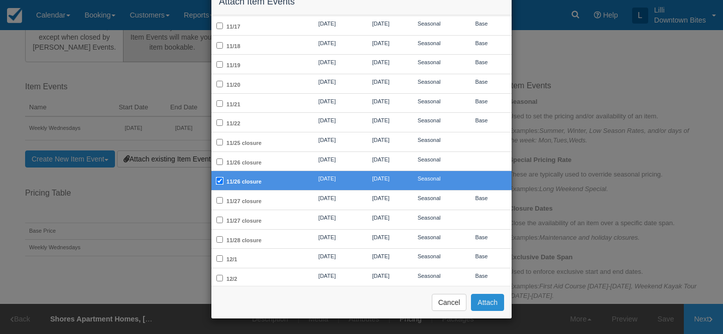
click at [483, 304] on button "Attach" at bounding box center [487, 302] width 33 height 17
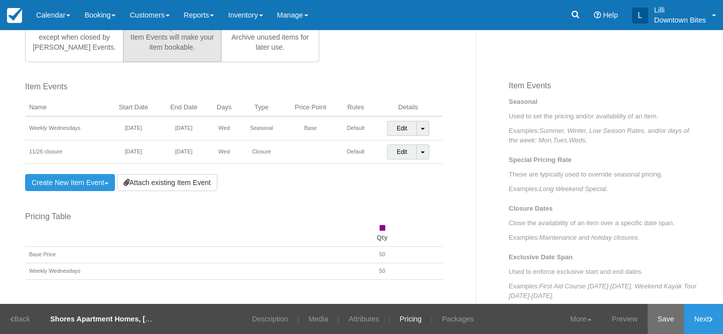
click at [661, 321] on link "Save" at bounding box center [665, 319] width 37 height 30
